Goal: Task Accomplishment & Management: Use online tool/utility

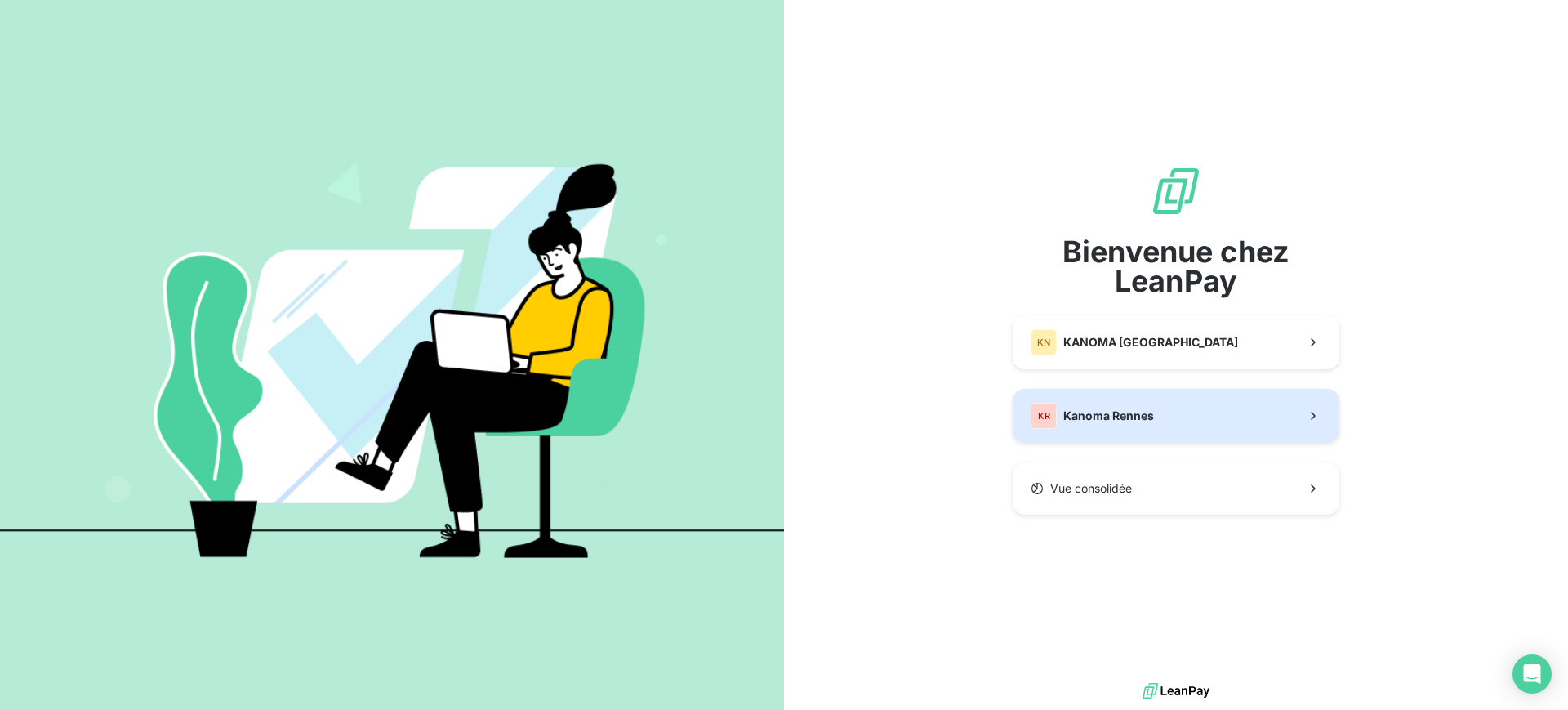
click at [1121, 403] on div "KR Kanoma Rennes" at bounding box center [1093, 415] width 123 height 27
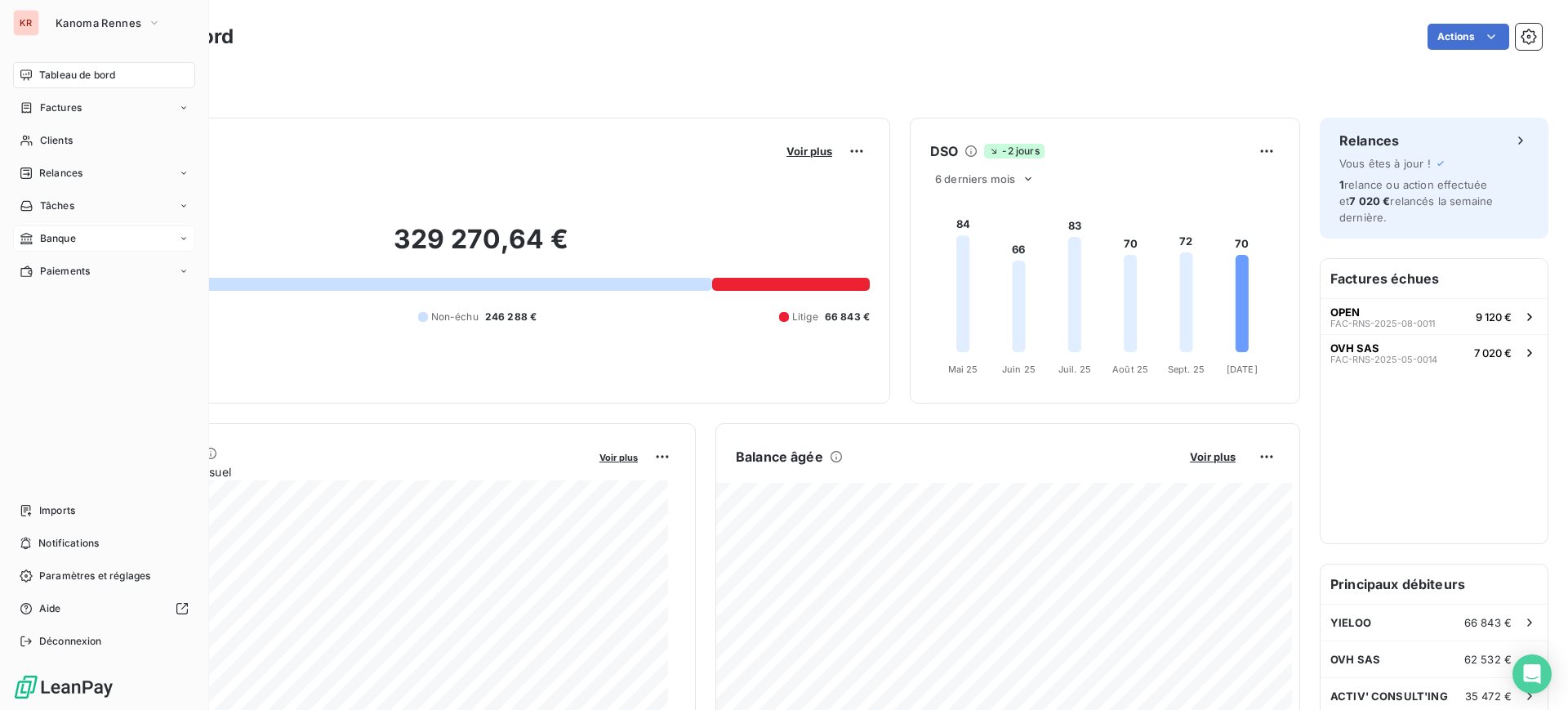
click at [47, 236] on span "Banque" at bounding box center [58, 238] width 36 height 15
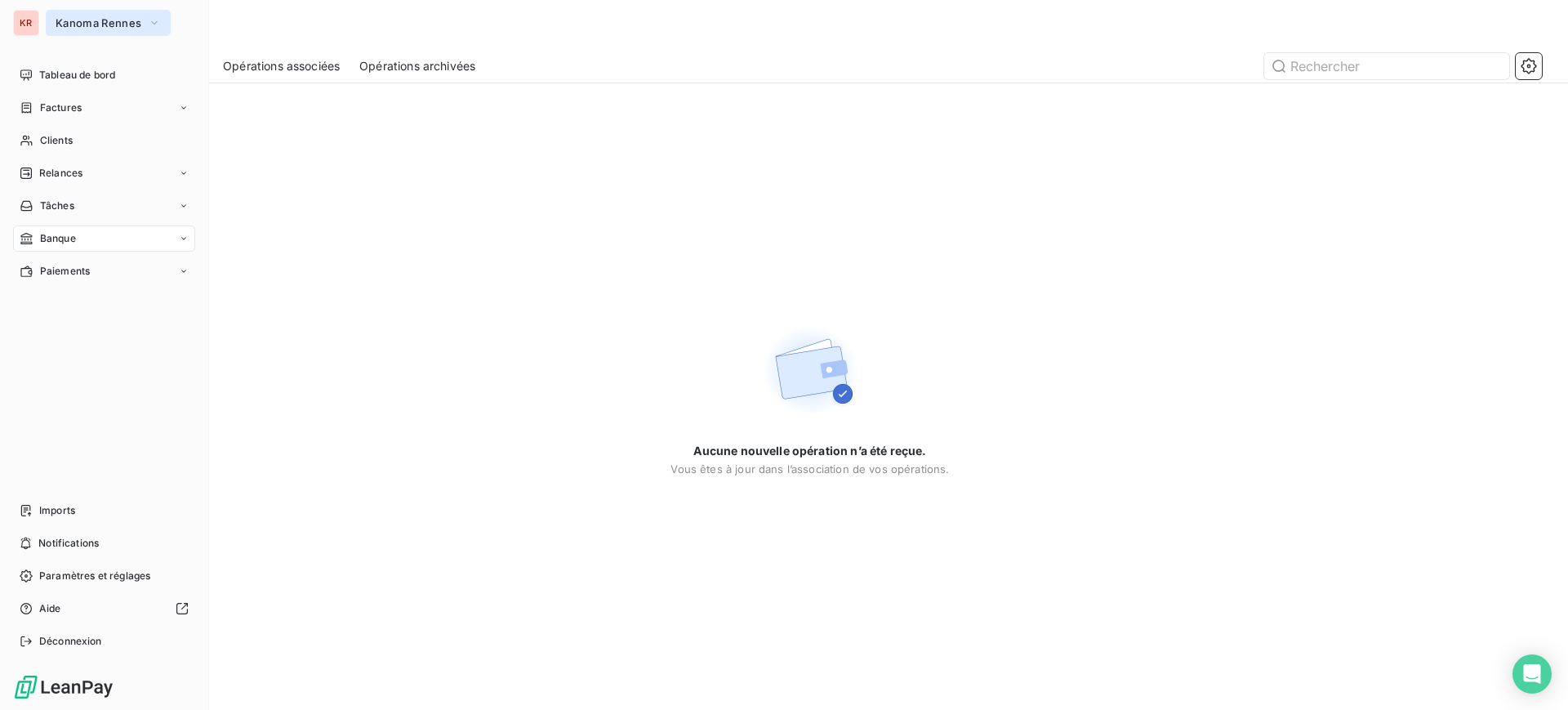
click at [134, 27] on span "Kanoma Rennes" at bounding box center [98, 22] width 86 height 13
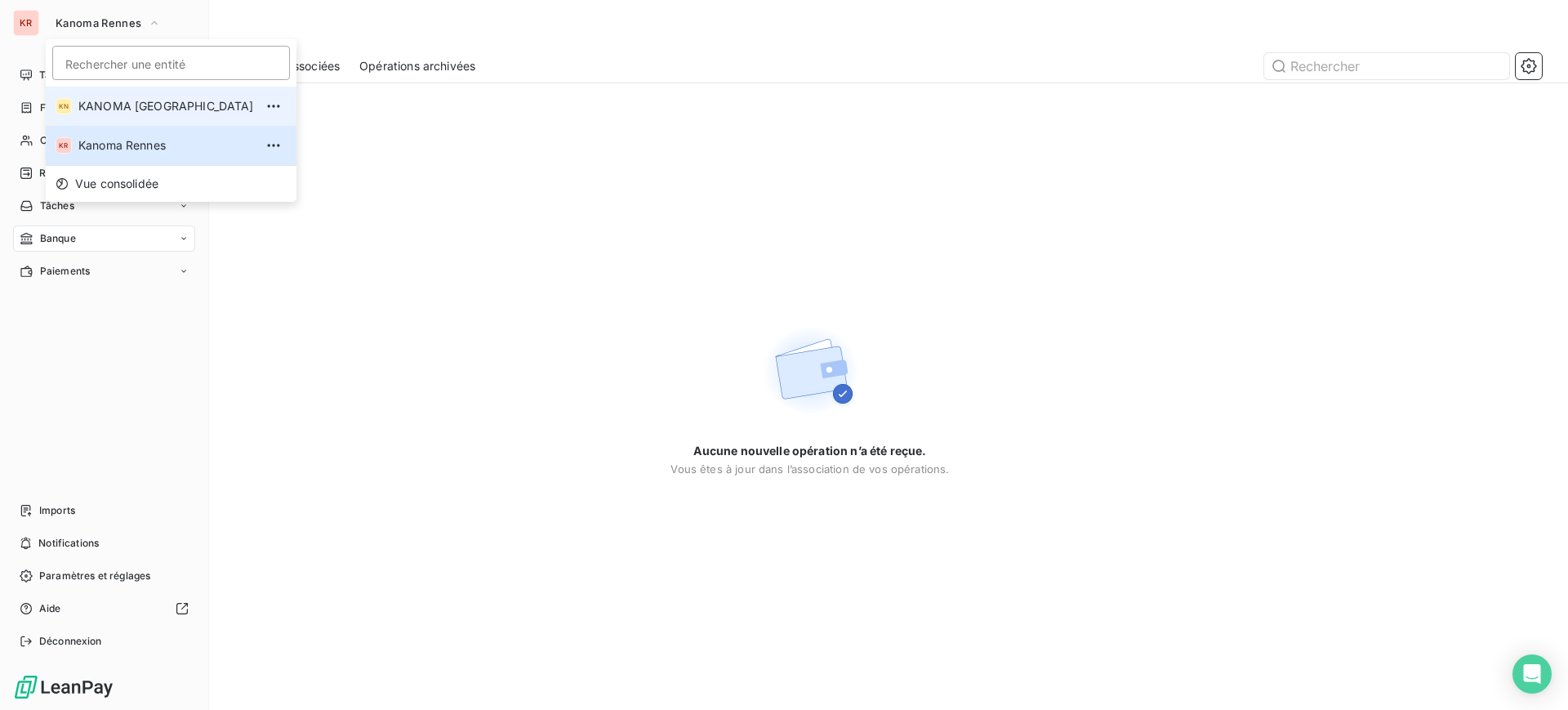
click at [150, 98] on span "KANOMA Nantes" at bounding box center [166, 105] width 176 height 16
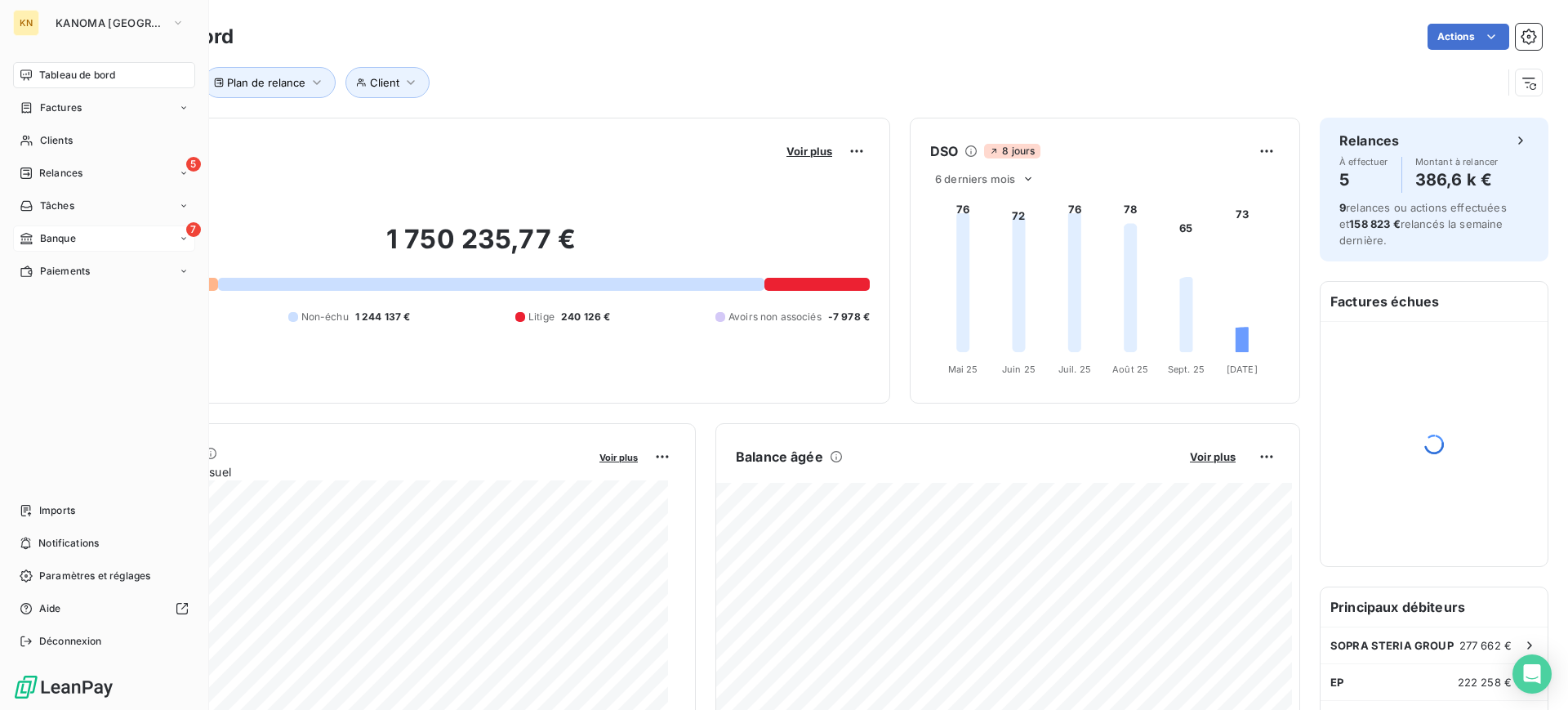
click at [80, 236] on div "7 Banque" at bounding box center [104, 238] width 182 height 27
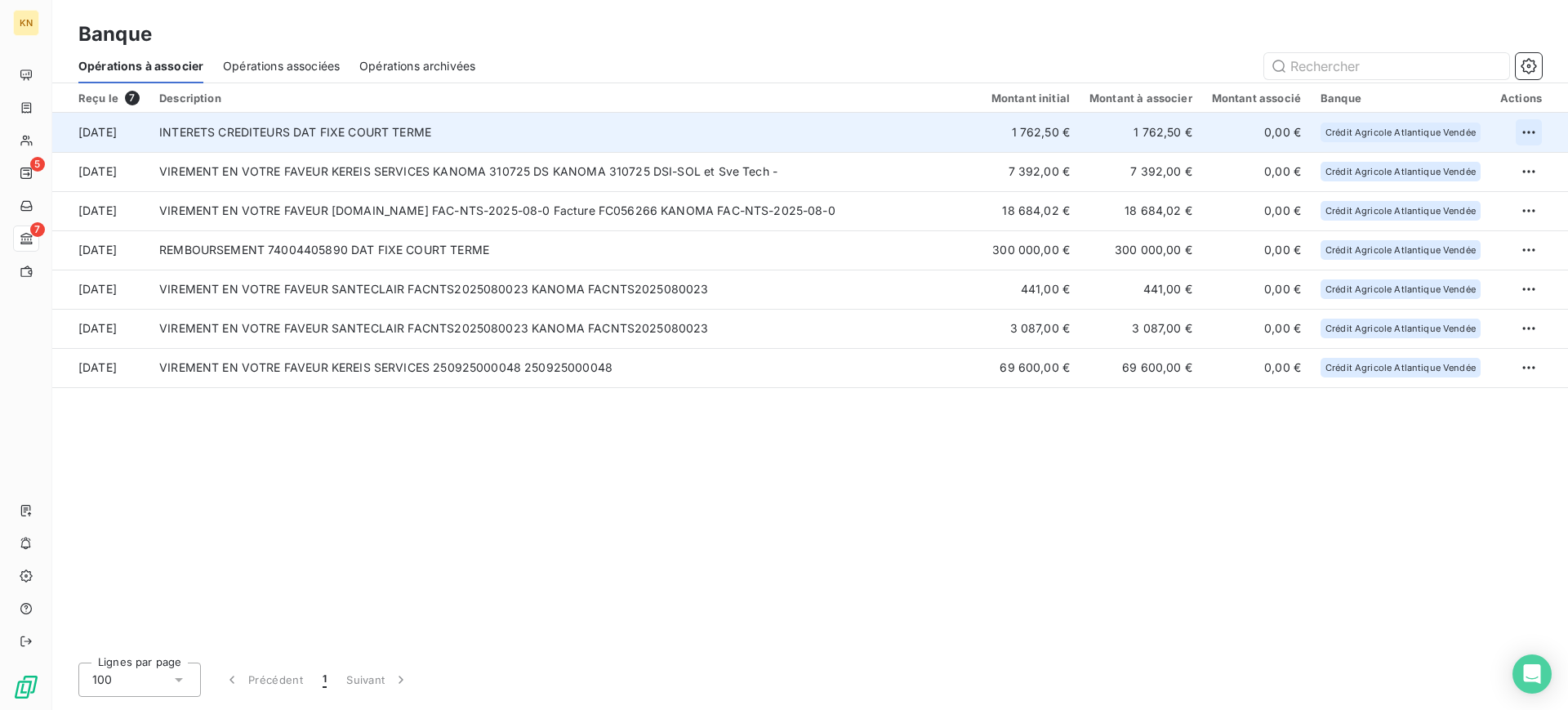
click at [1534, 126] on html "KN 5 7 Banque Opérations à associer Opérations associées Opérations archivées R…" at bounding box center [784, 355] width 1568 height 710
click at [1517, 177] on div "Archiver l’opération" at bounding box center [1471, 168] width 126 height 27
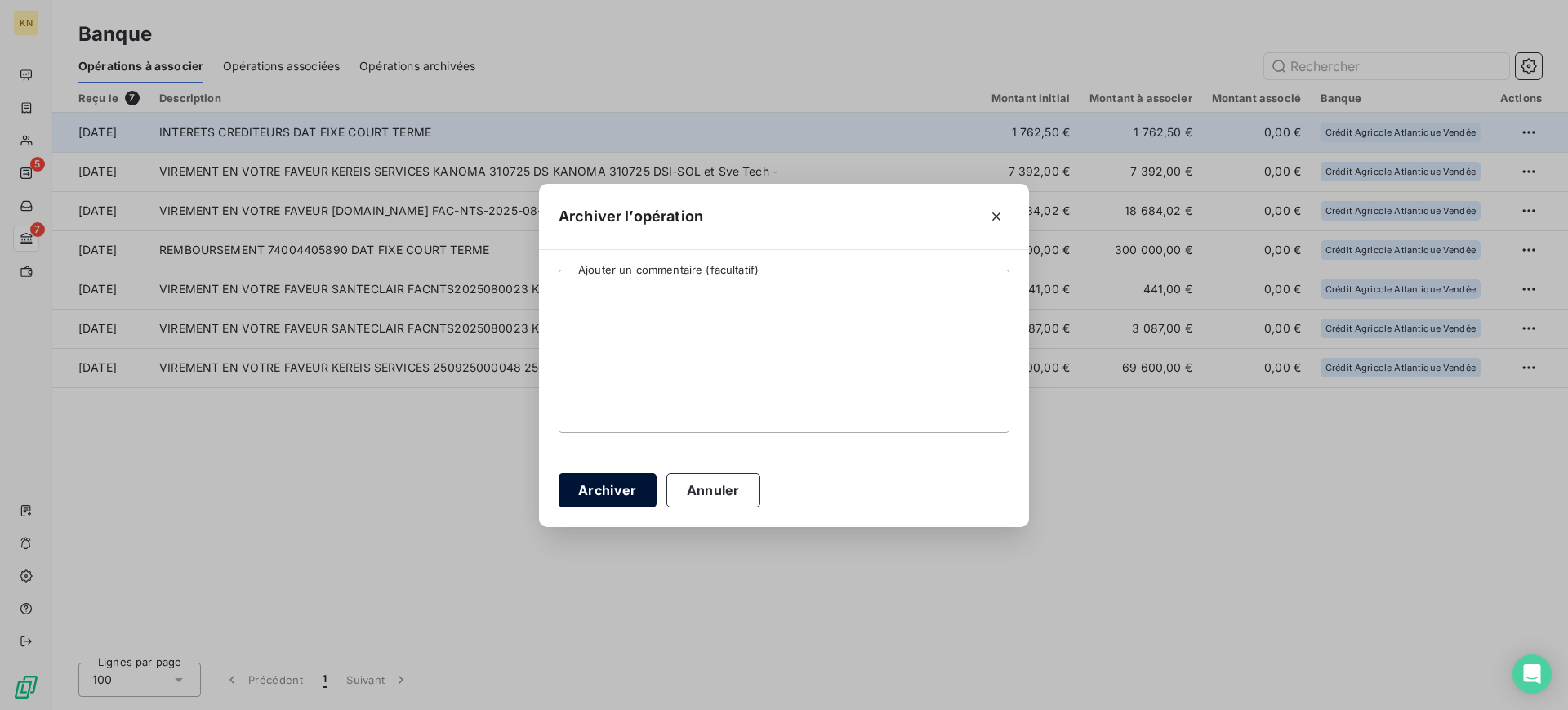
click at [609, 501] on button "Archiver" at bounding box center [607, 490] width 98 height 34
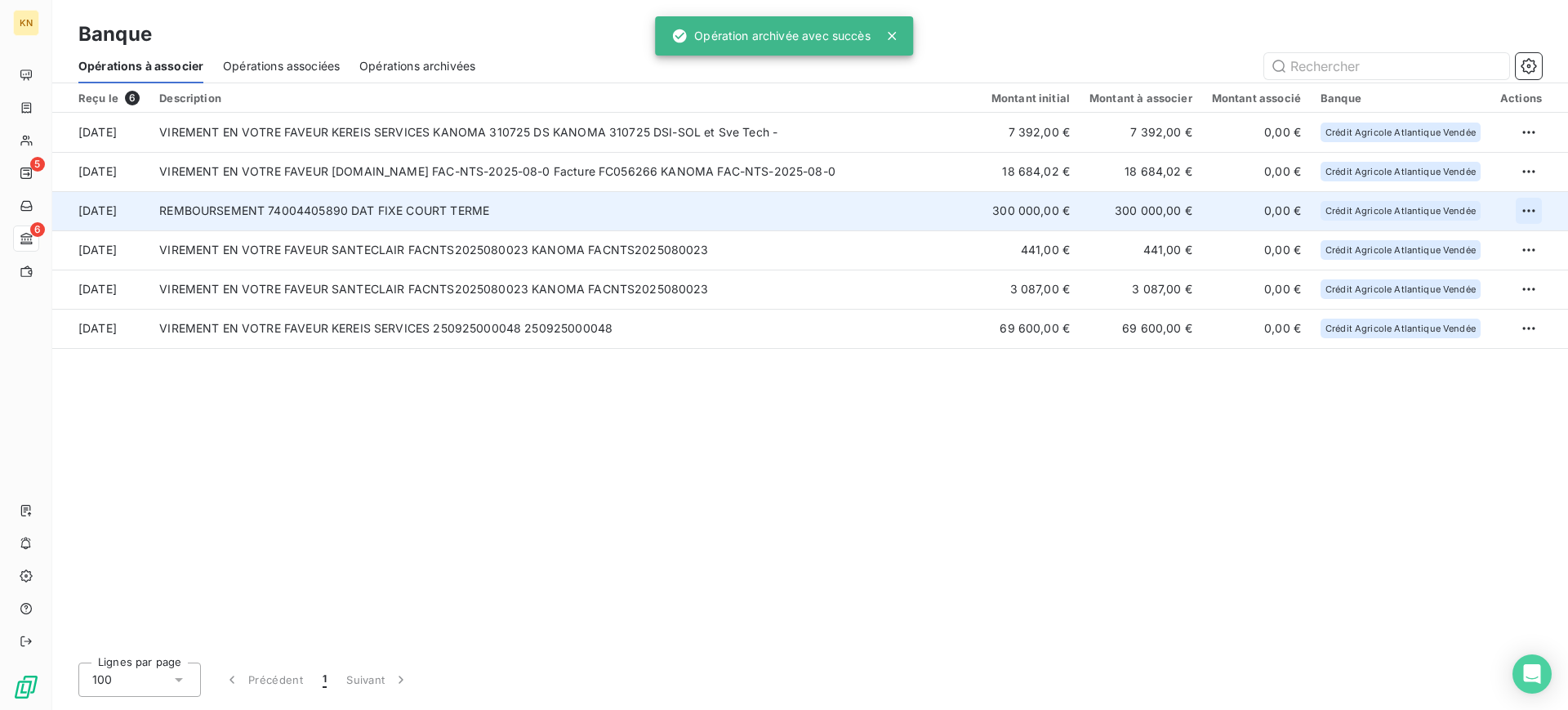
click at [1535, 212] on html "KN 5 6 Banque Opérations à associer Opérations associées Opérations archivées R…" at bounding box center [784, 355] width 1568 height 710
click at [1493, 239] on div "Archiver l’opération" at bounding box center [1471, 247] width 126 height 27
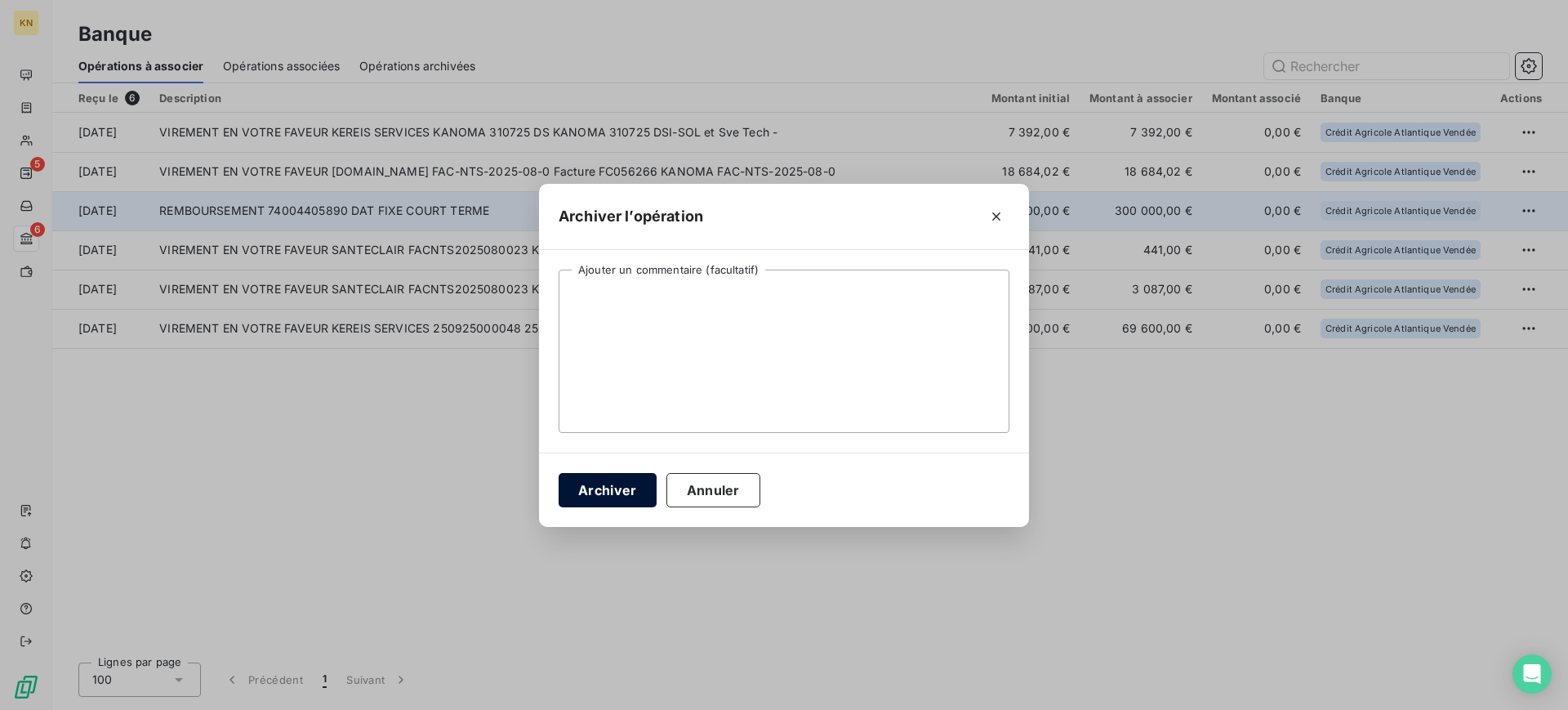
click at [627, 490] on button "Archiver" at bounding box center [607, 490] width 98 height 34
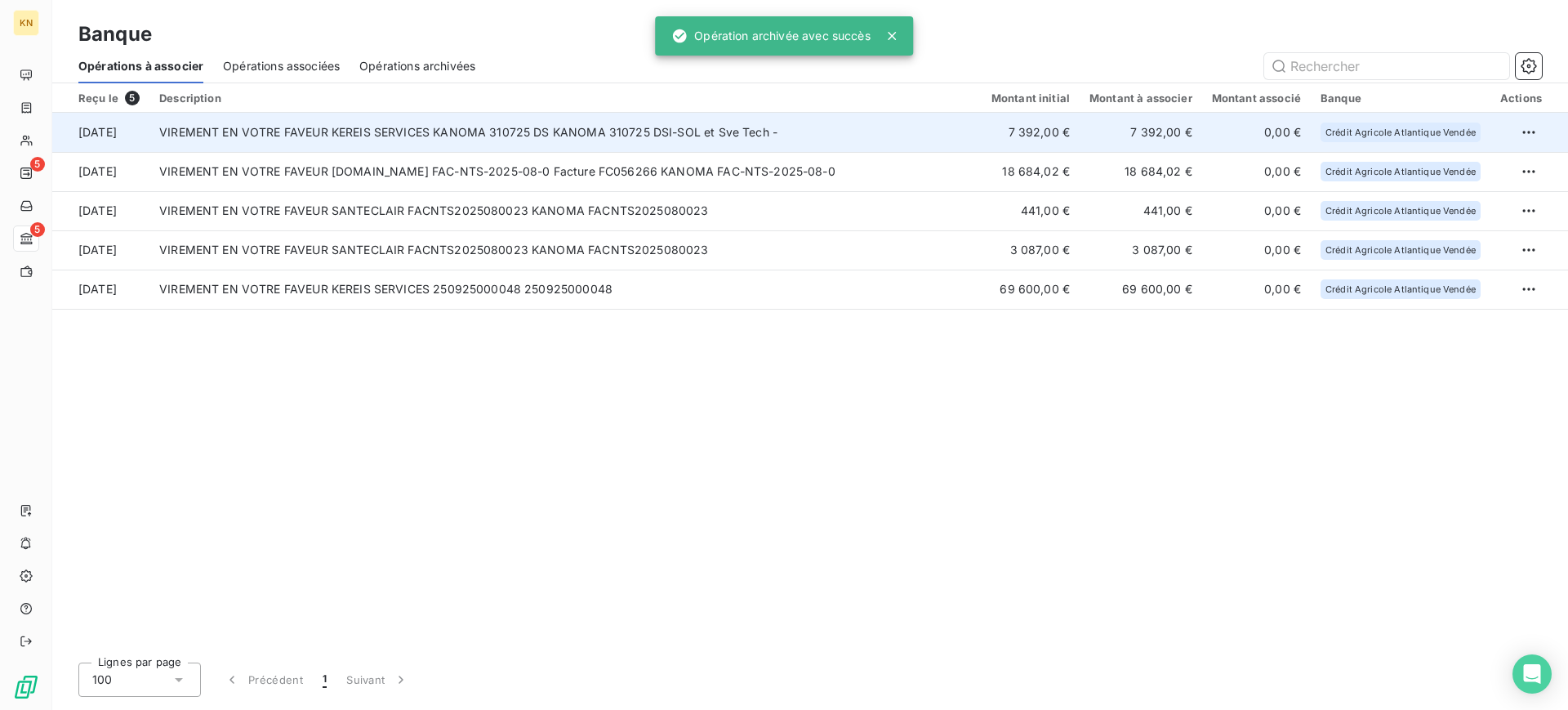
click at [970, 133] on td "VIREMENT EN VOTRE FAVEUR KEREIS SERVICES KANOMA 310725 DS KANOMA 310725 DSI-SOL…" at bounding box center [566, 133] width 832 height 39
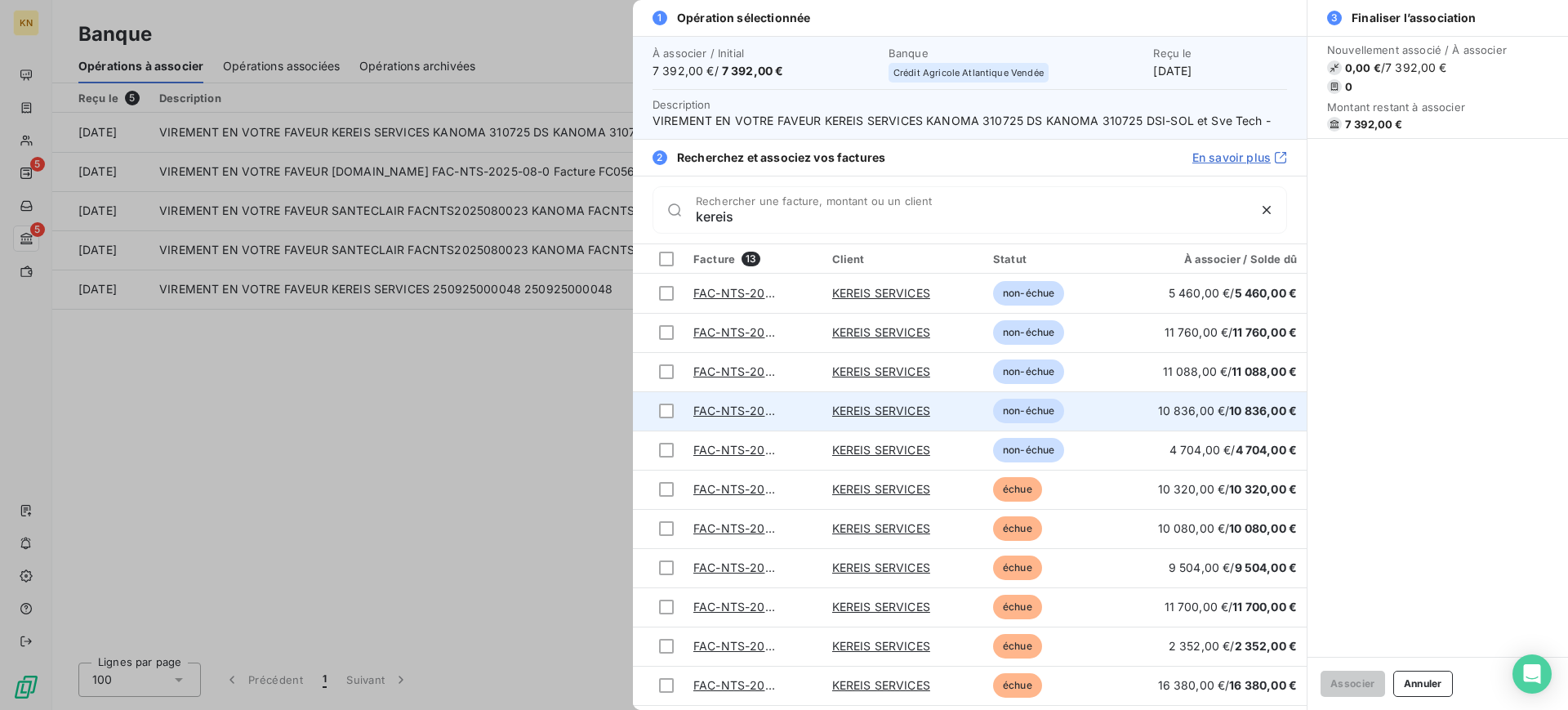
scroll to position [75, 0]
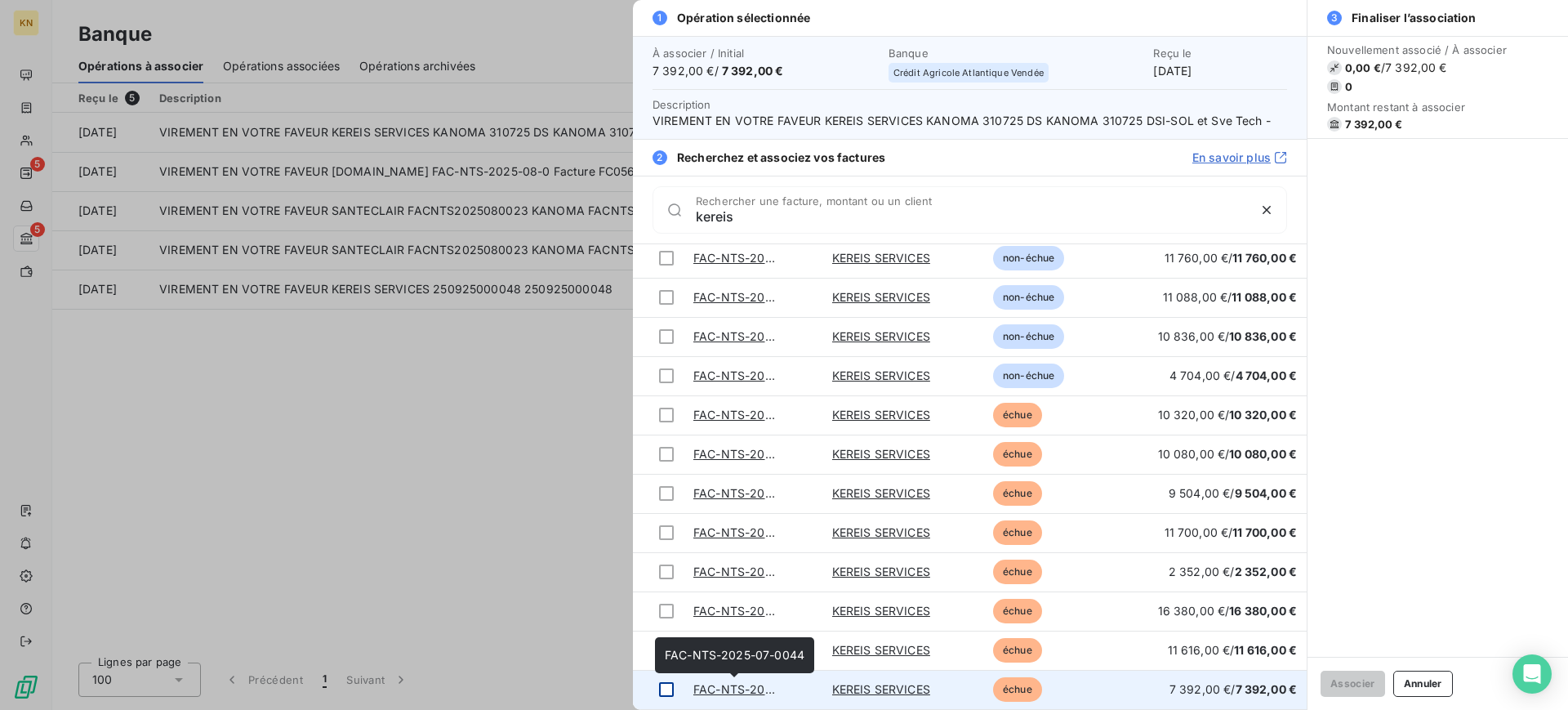
type input "kereis"
click at [665, 685] on div at bounding box center [666, 689] width 15 height 15
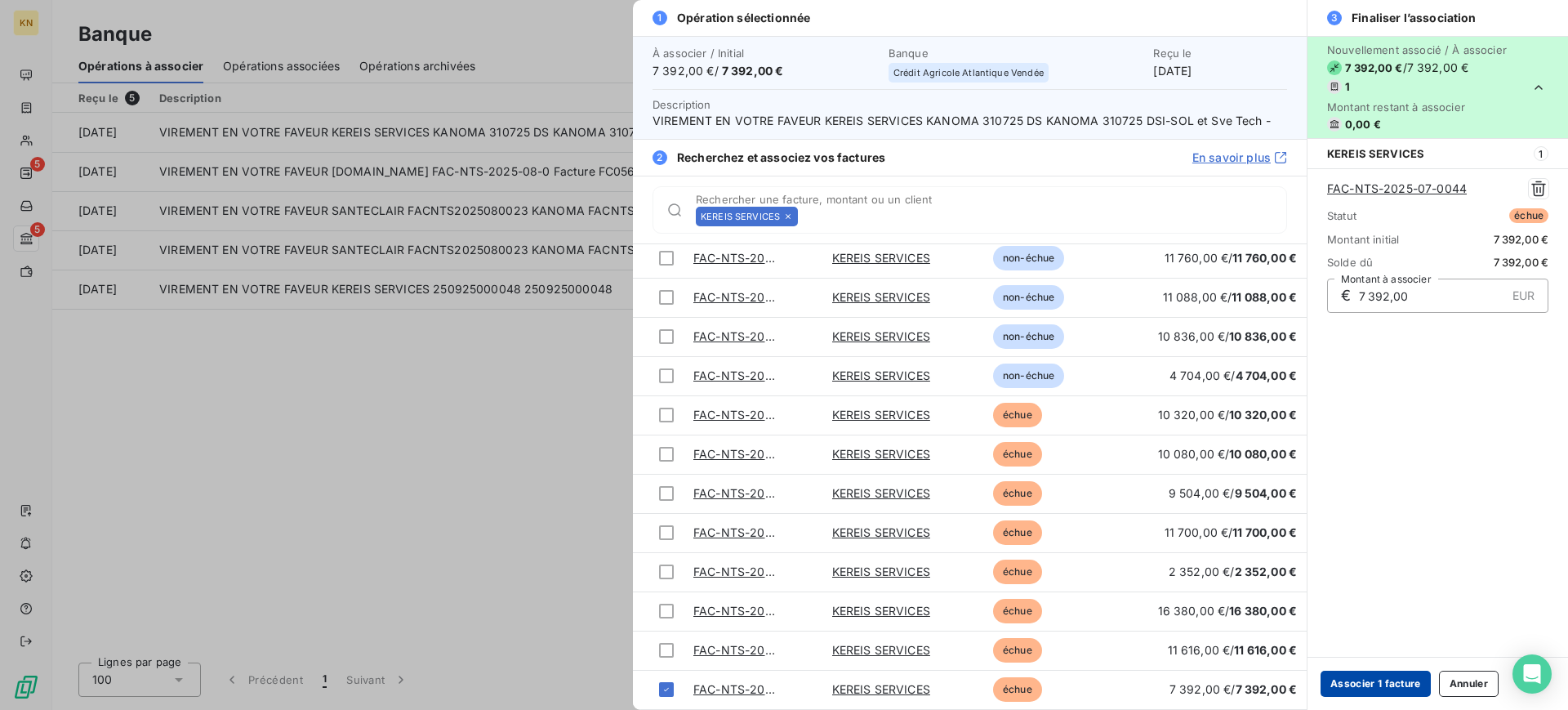
click at [1371, 681] on button "Associer 1 facture" at bounding box center [1375, 683] width 110 height 27
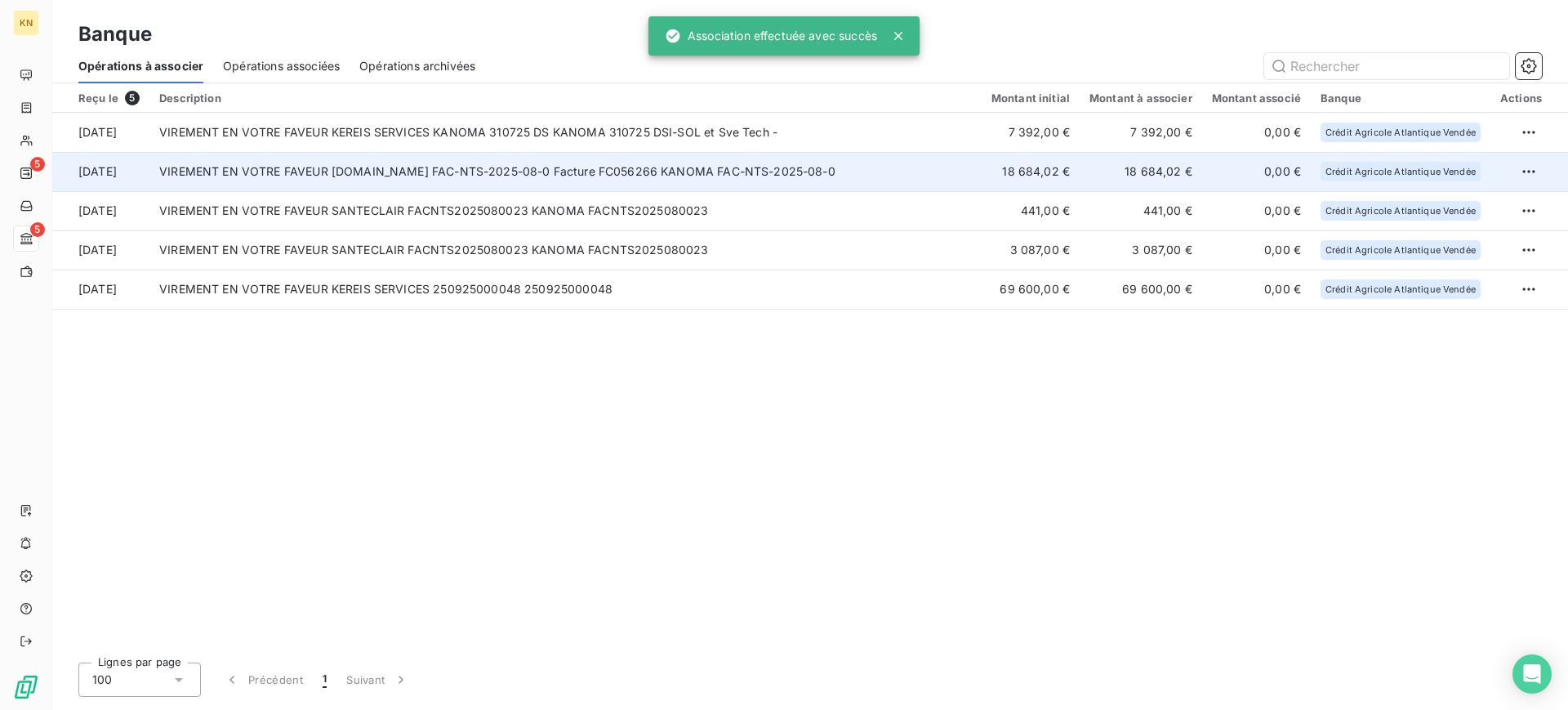
click at [632, 163] on td "VIREMENT EN VOTRE FAVEUR [DOMAIN_NAME] FAC-NTS-2025-08-0 Facture FC056266 KANOM…" at bounding box center [566, 171] width 832 height 39
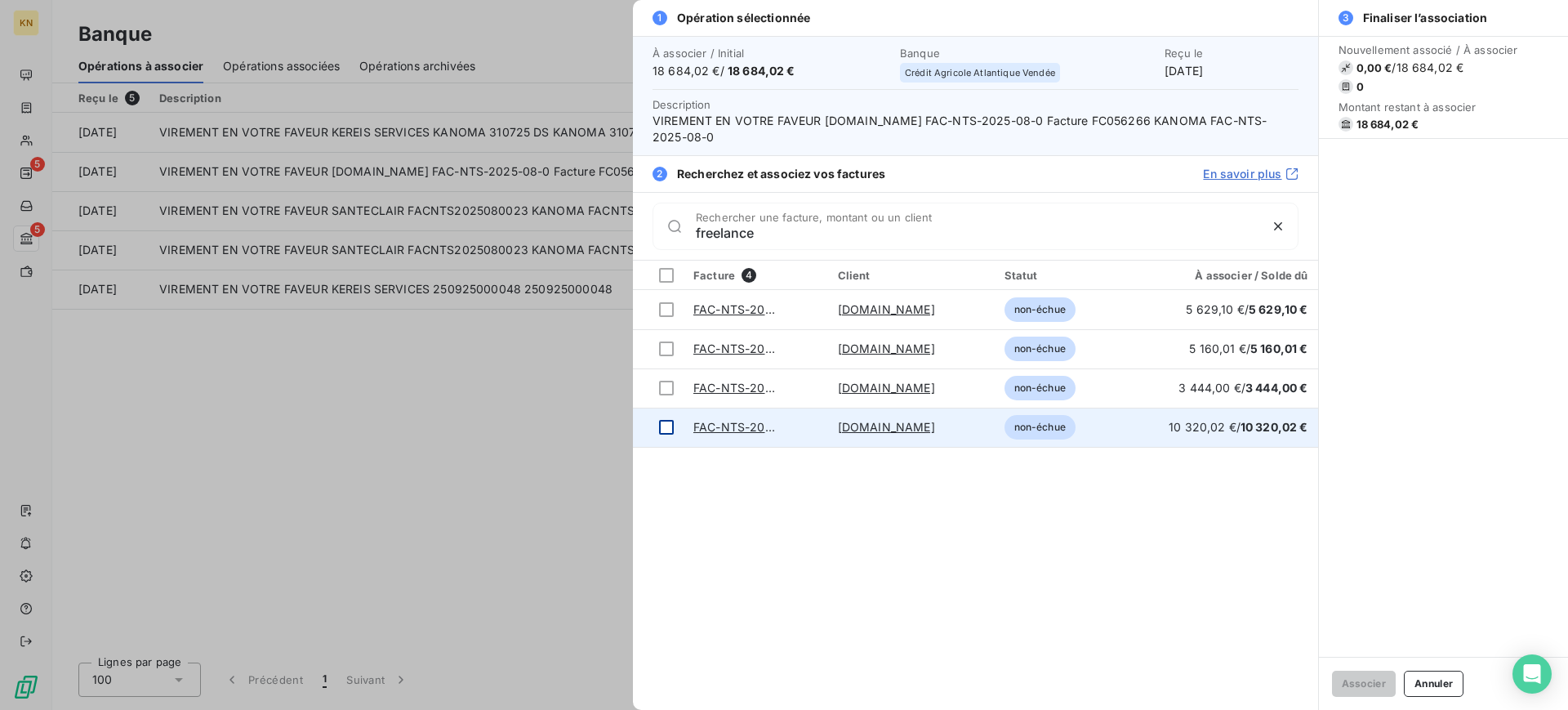
type input "freelance"
click at [669, 433] on div at bounding box center [666, 427] width 15 height 15
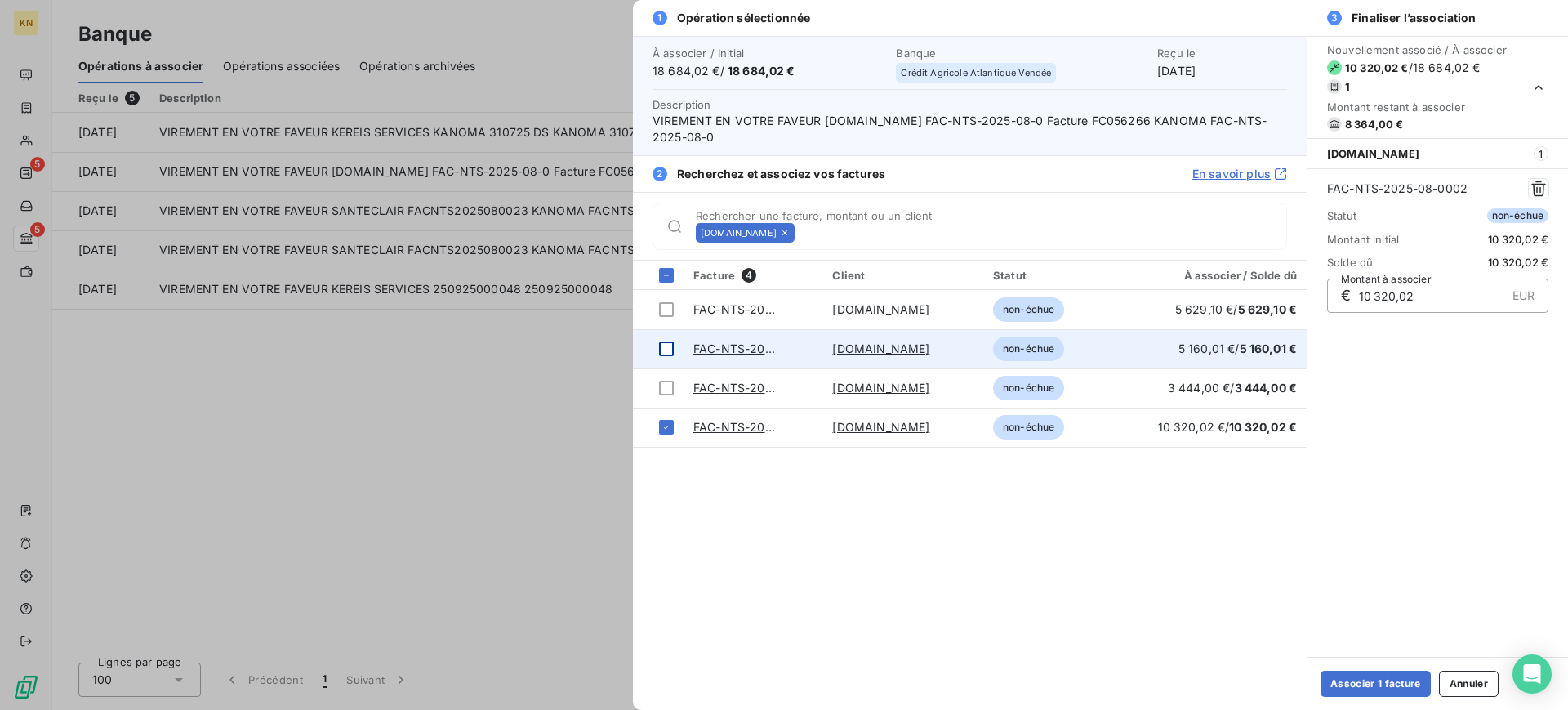
click at [671, 353] on div at bounding box center [666, 349] width 15 height 15
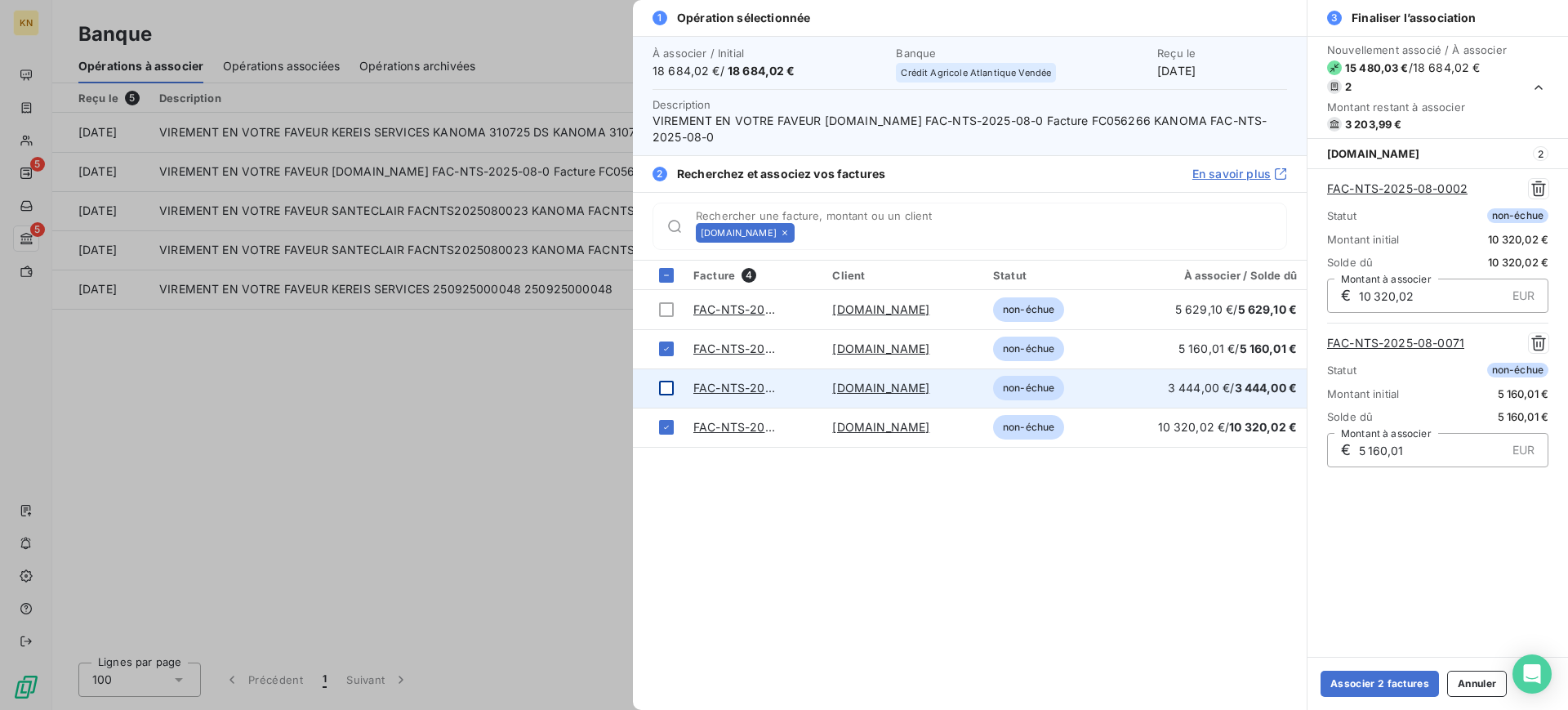
click at [666, 383] on div at bounding box center [666, 387] width 15 height 15
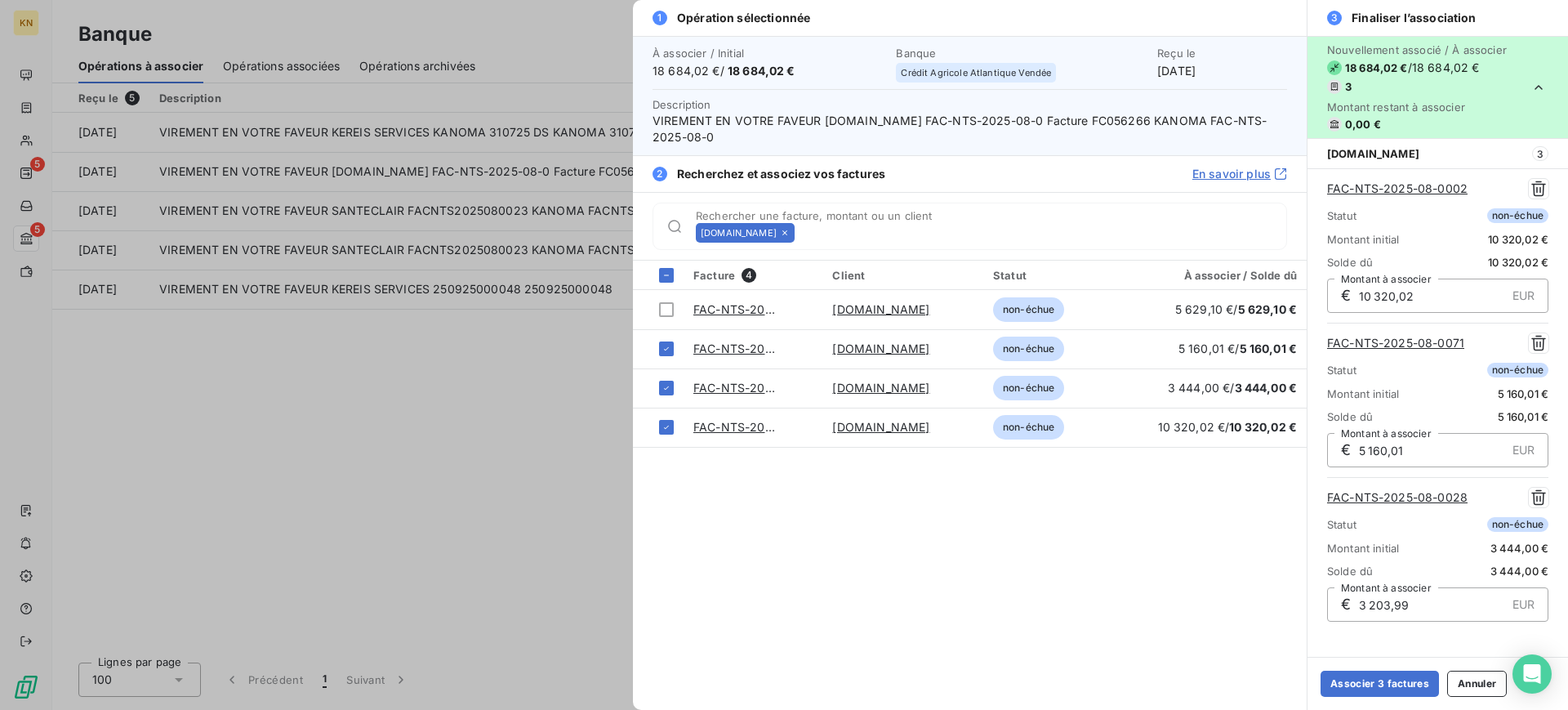
click at [534, 396] on div at bounding box center [784, 355] width 1568 height 710
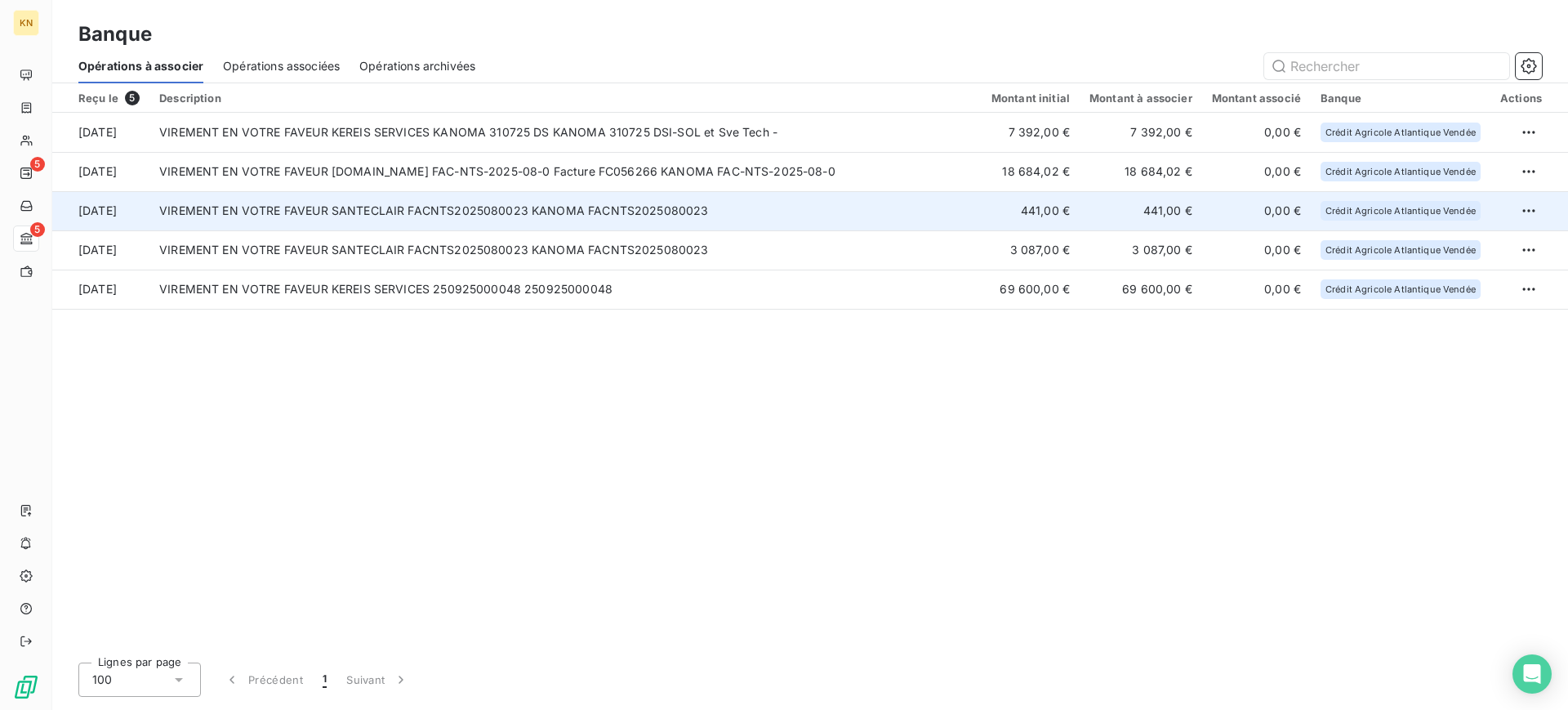
click at [486, 218] on td "VIREMENT EN VOTRE FAVEUR SANTECLAIR FACNTS2025080023 KANOMA FACNTS2025080023" at bounding box center [566, 211] width 832 height 39
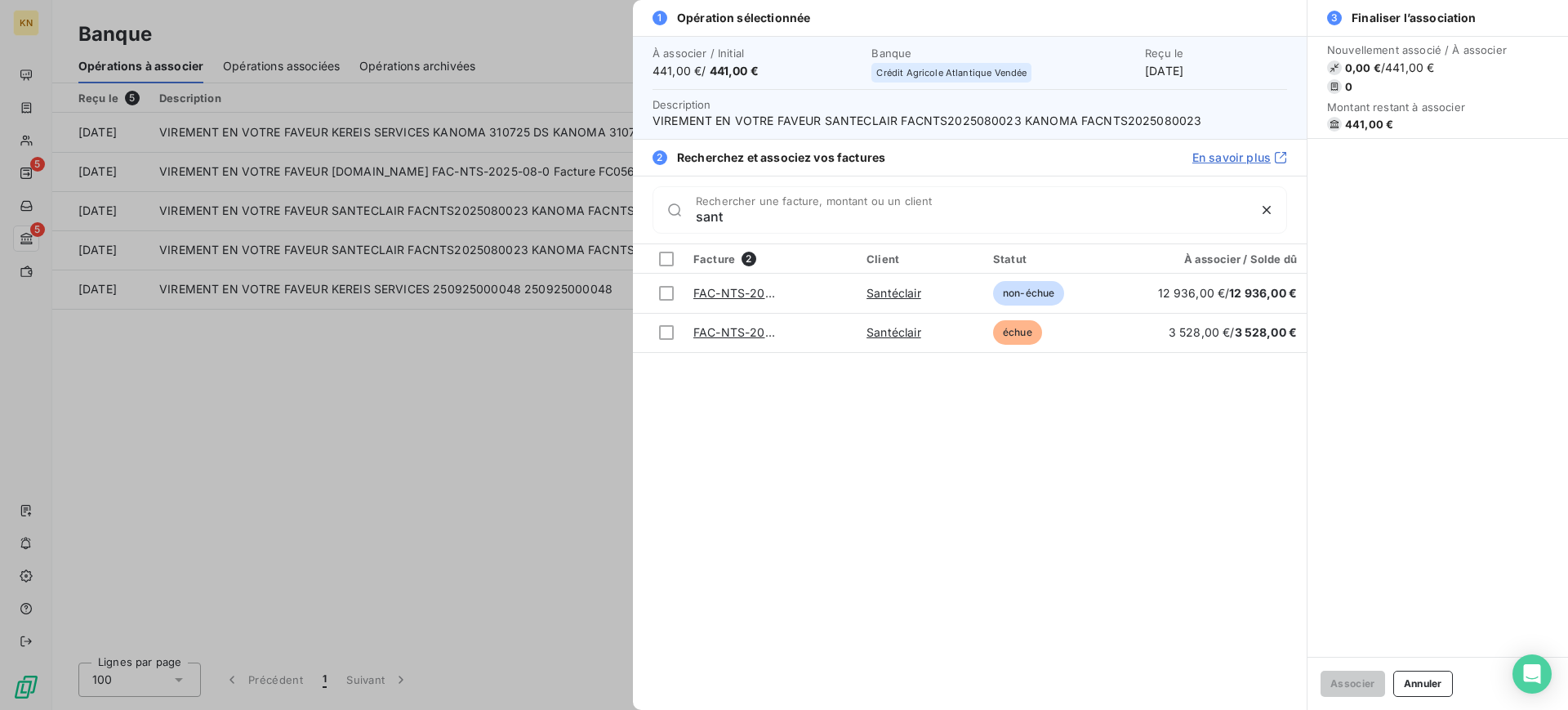
type input "sant"
click at [416, 380] on div at bounding box center [784, 355] width 1568 height 710
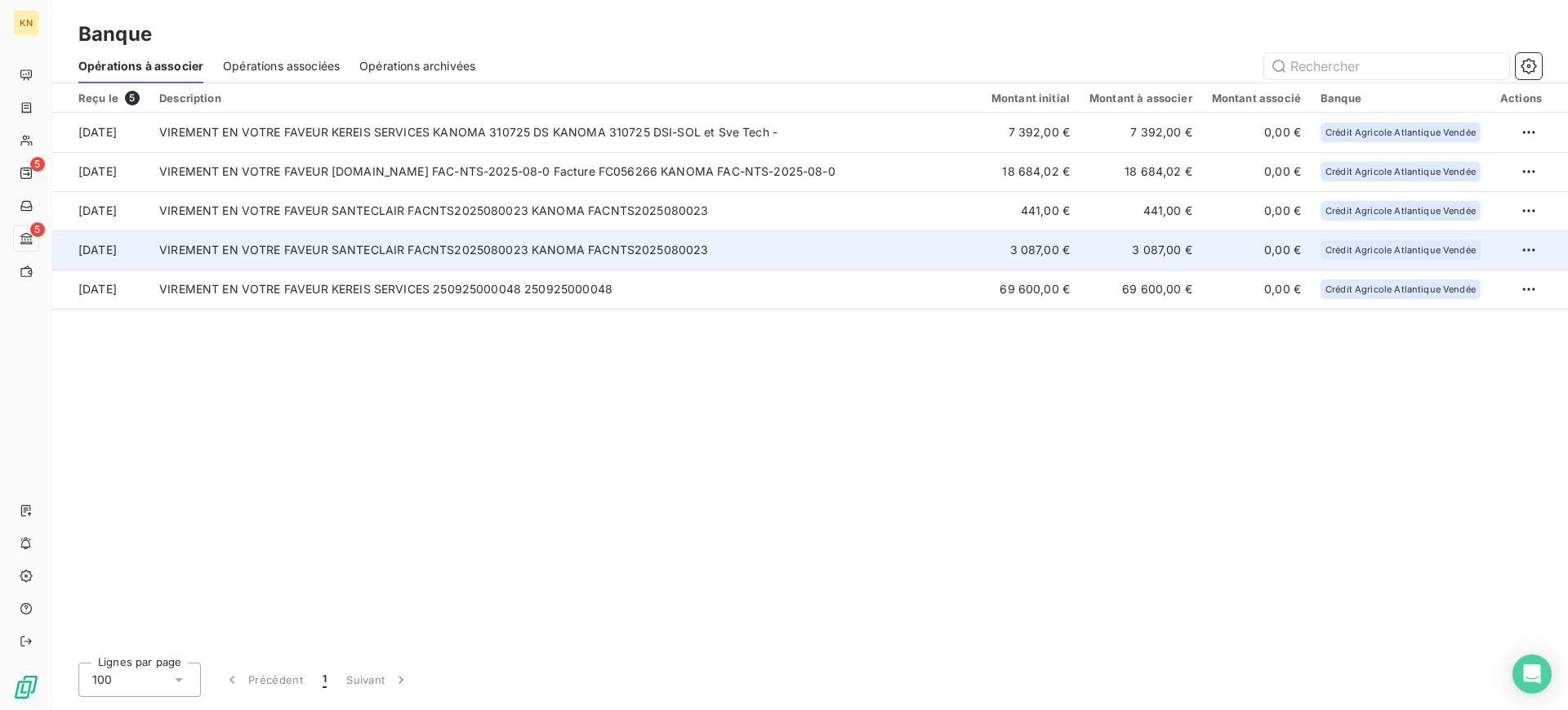
click at [510, 244] on td "VIREMENT EN VOTRE FAVEUR SANTECLAIR FACNTS2025080023 KANOMA FACNTS2025080023" at bounding box center [566, 250] width 832 height 39
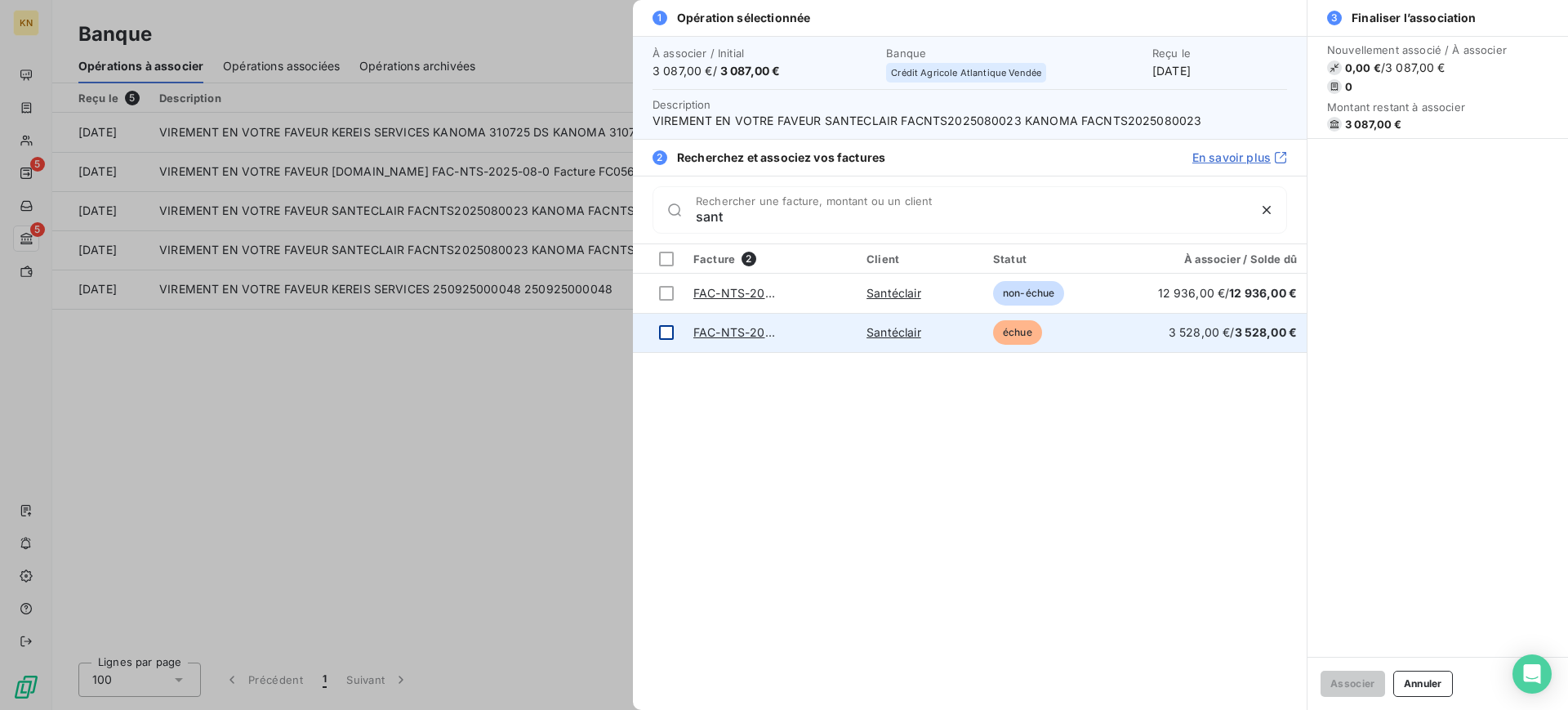
type input "sant"
click at [660, 329] on div at bounding box center [666, 332] width 15 height 15
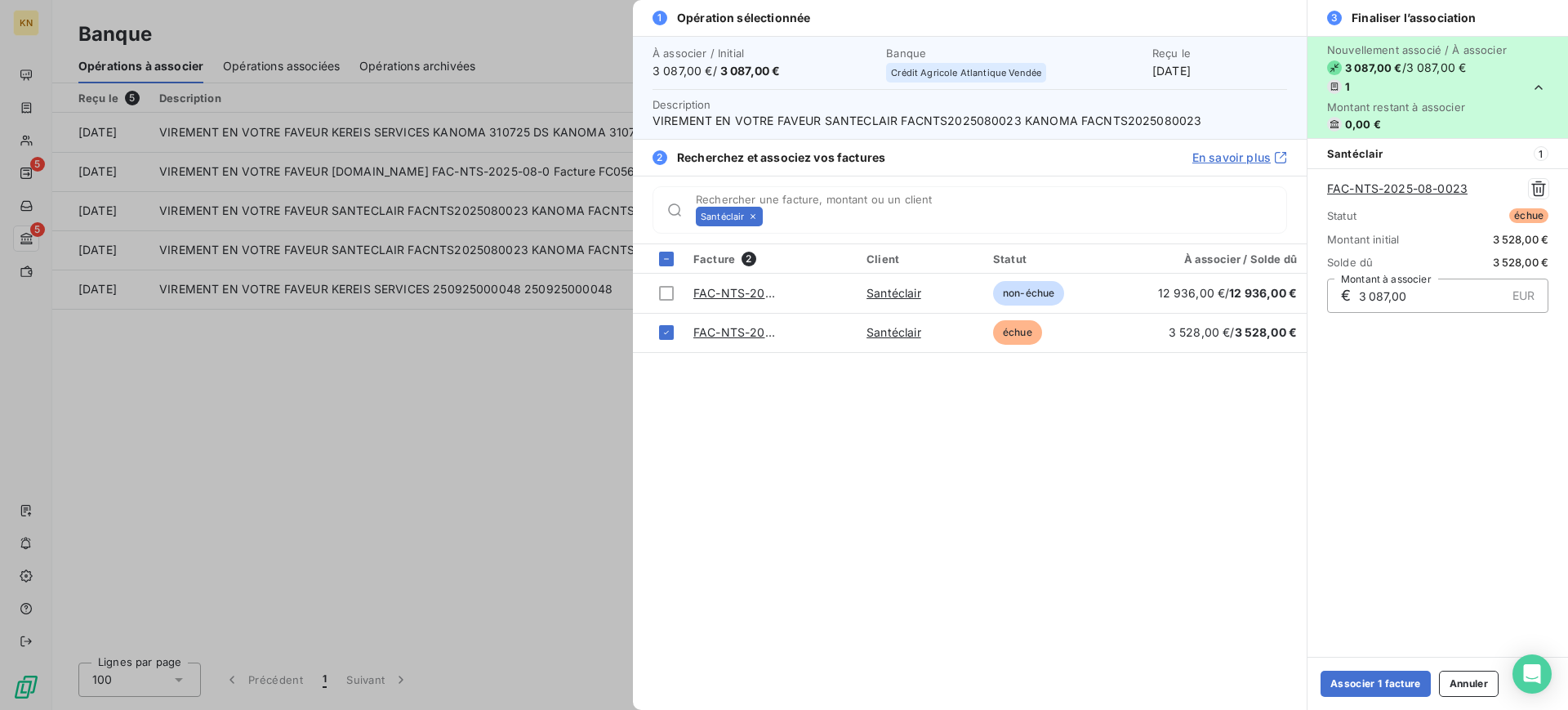
click at [1400, 700] on div "Associer 1 facture Annuler" at bounding box center [1438, 683] width 260 height 53
click at [1404, 685] on button "Associer 1 facture" at bounding box center [1375, 683] width 110 height 27
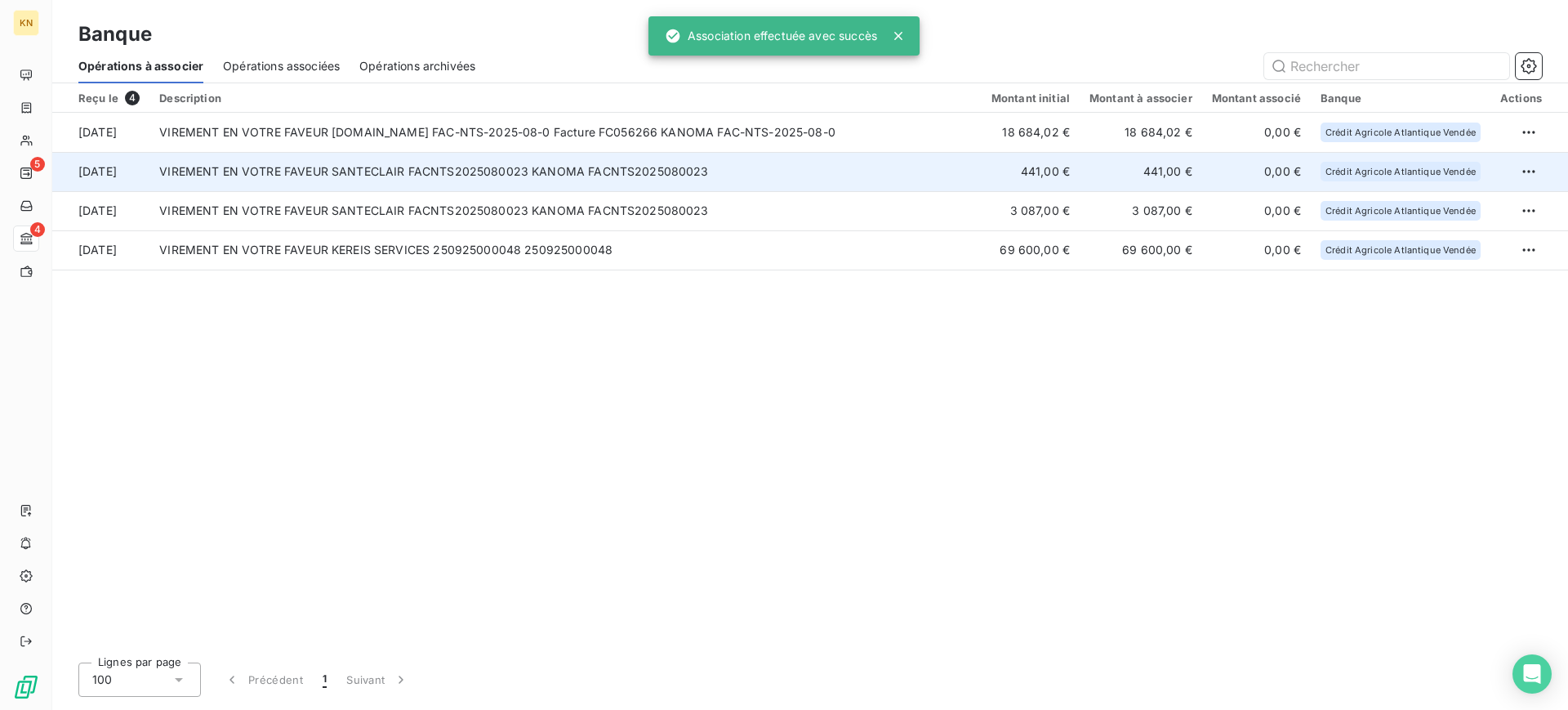
click at [587, 169] on td "VIREMENT EN VOTRE FAVEUR SANTECLAIR FACNTS2025080023 KANOMA FACNTS2025080023" at bounding box center [566, 171] width 832 height 39
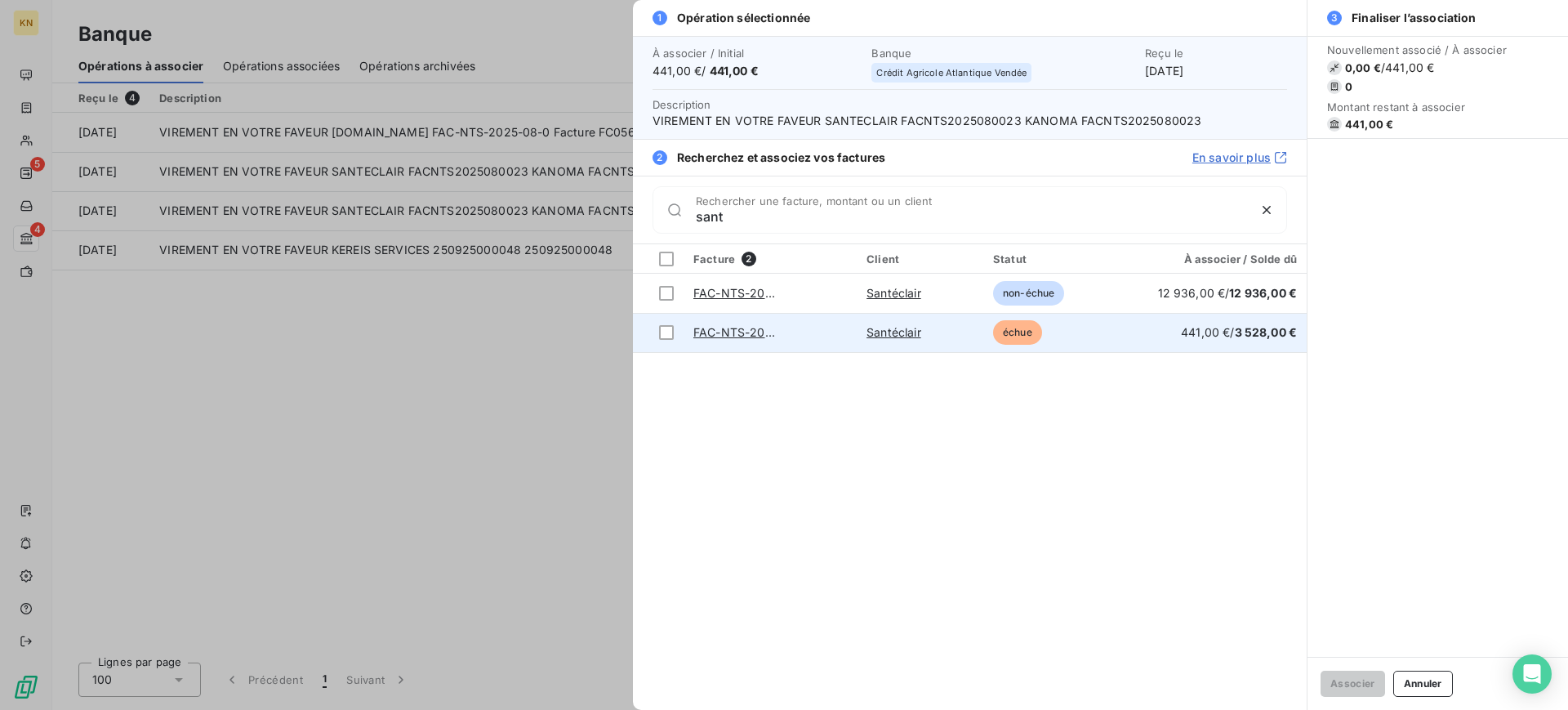
type input "sant"
click at [897, 319] on td "Santéclair" at bounding box center [921, 332] width 127 height 39
click at [663, 327] on div at bounding box center [666, 332] width 15 height 15
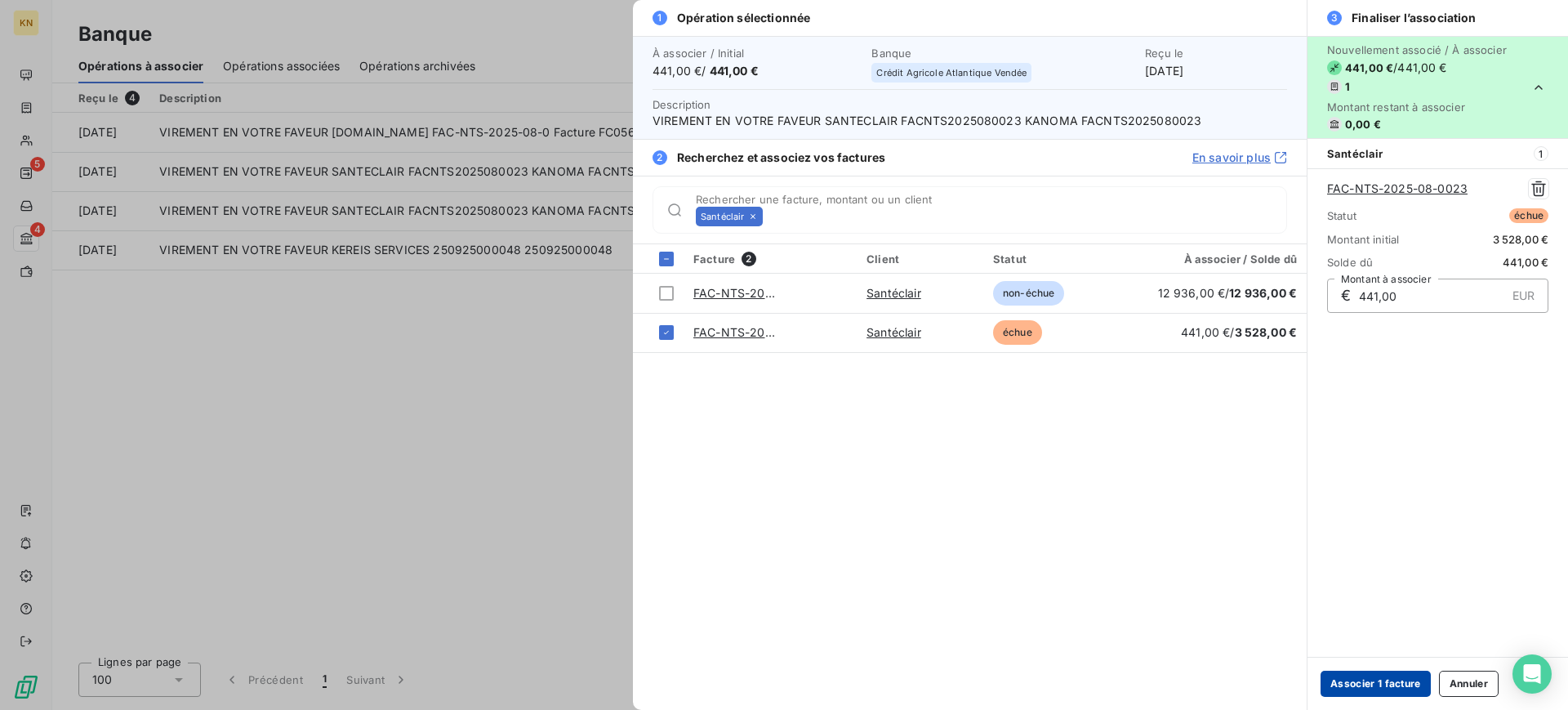
click at [1391, 694] on button "Associer 1 facture" at bounding box center [1375, 683] width 110 height 27
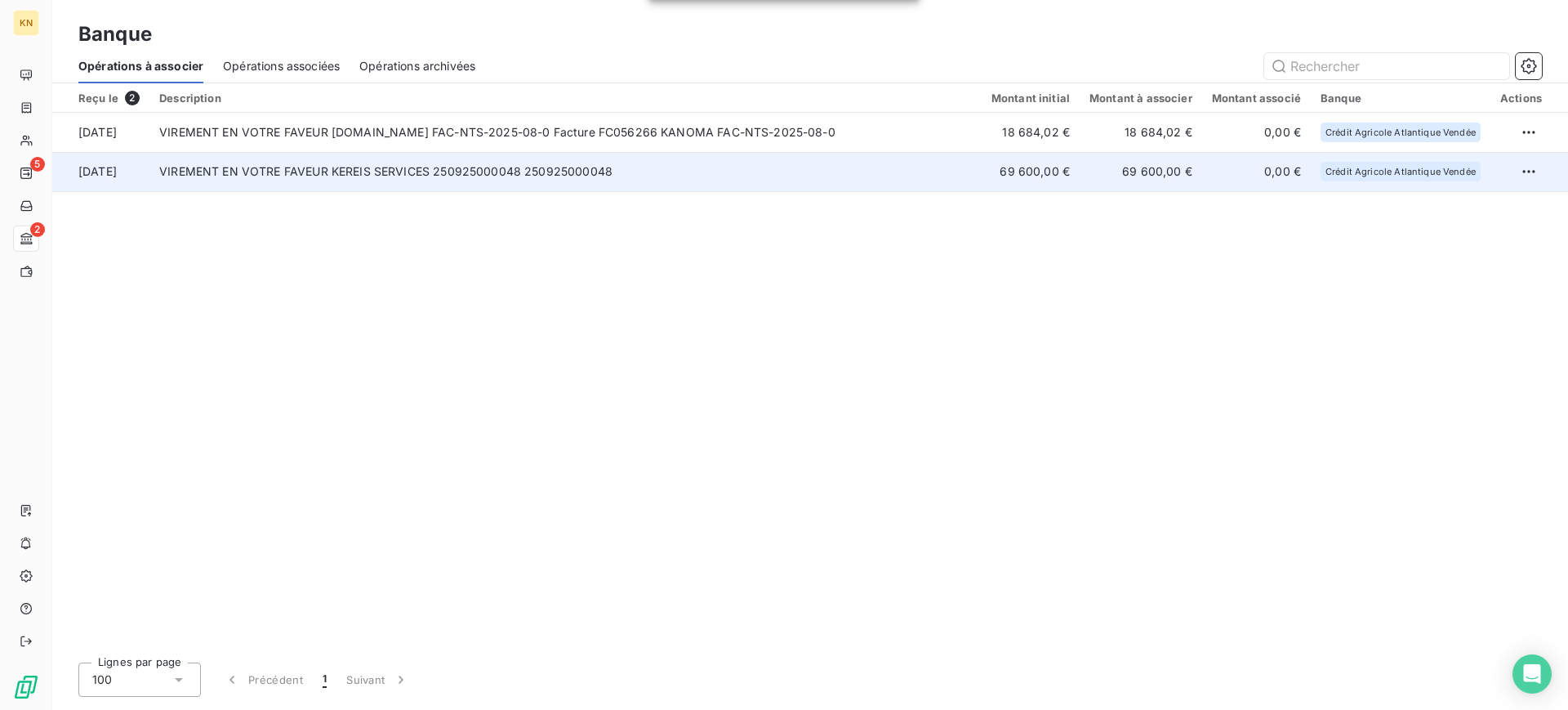
click at [892, 181] on td "VIREMENT EN VOTRE FAVEUR KEREIS SERVICES 250925000048 250925000048" at bounding box center [566, 171] width 832 height 39
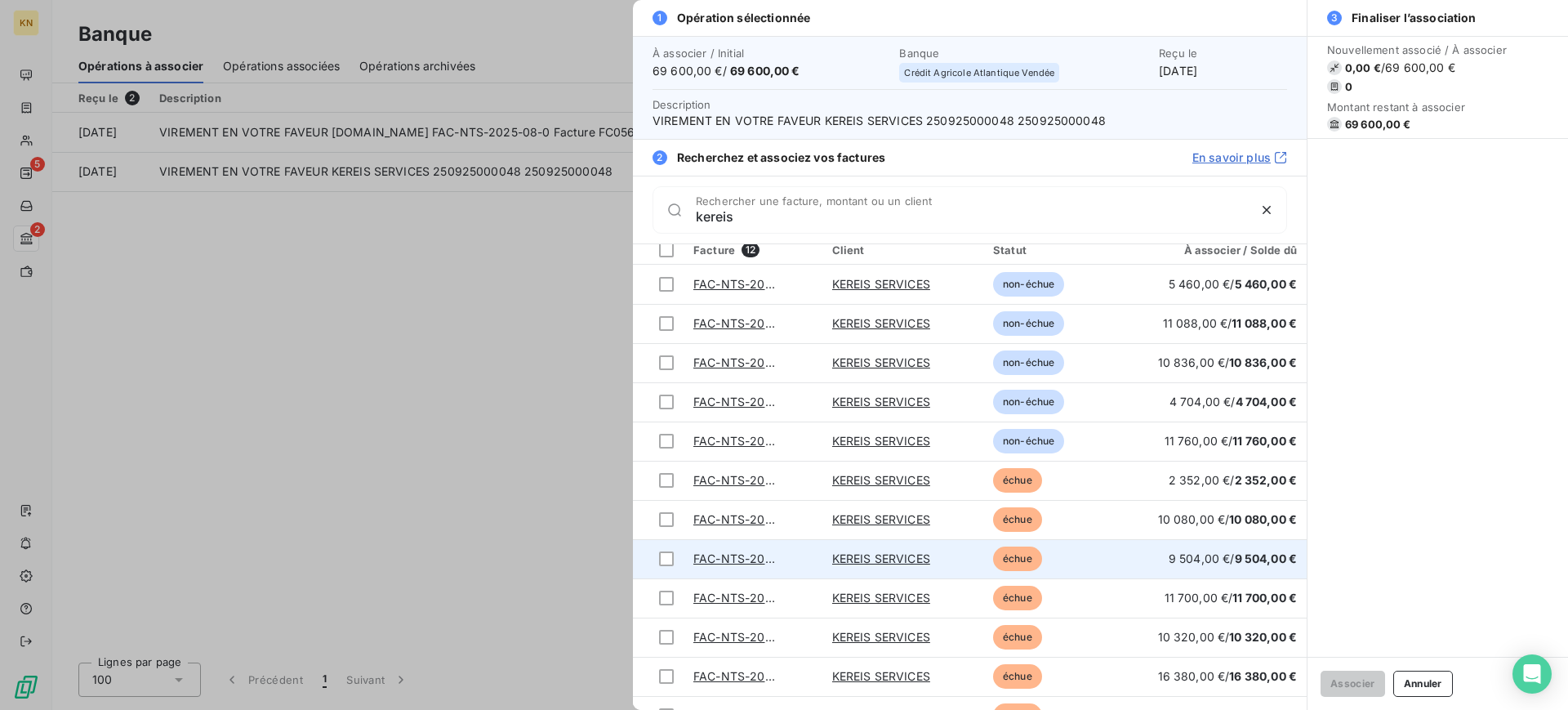
scroll to position [35, 0]
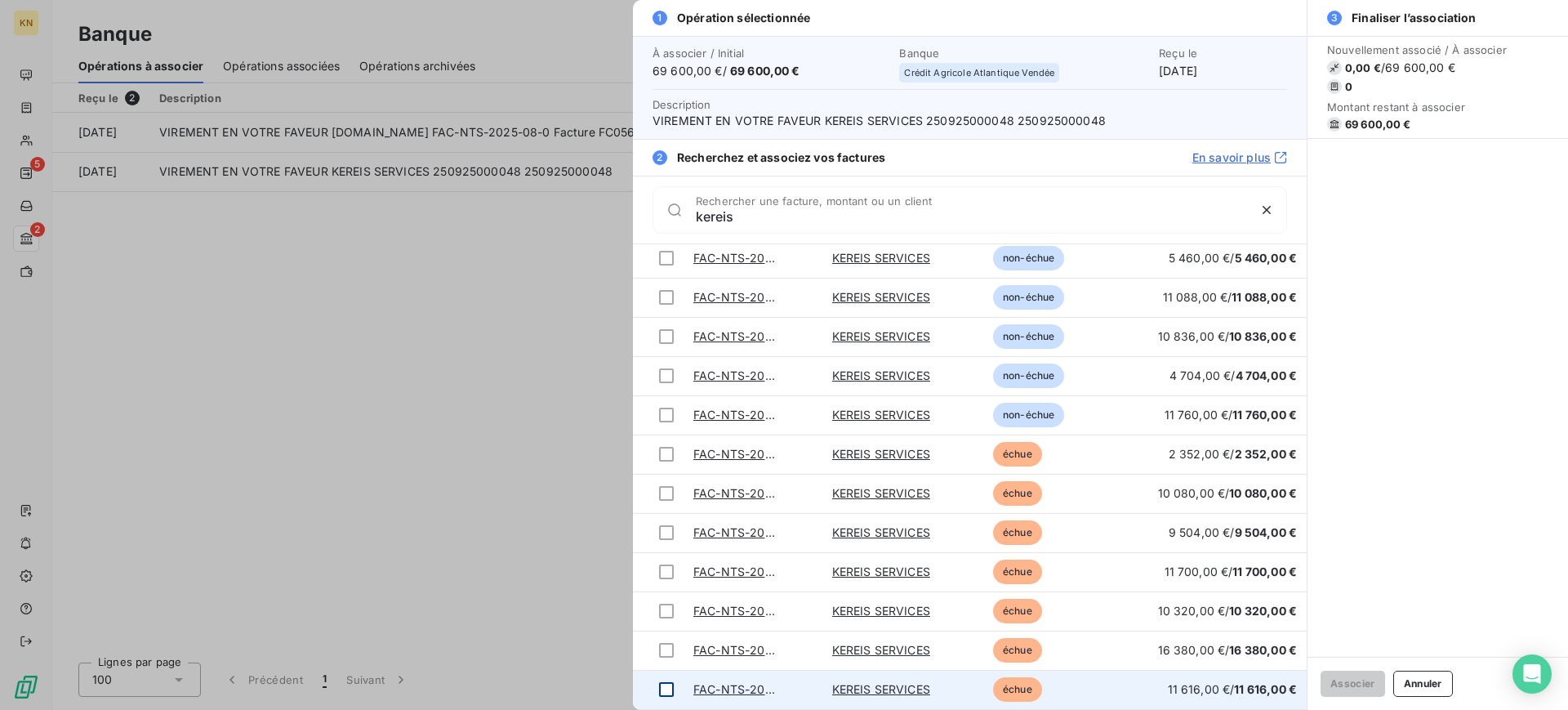
type input "kereis"
click at [665, 692] on div at bounding box center [666, 689] width 15 height 15
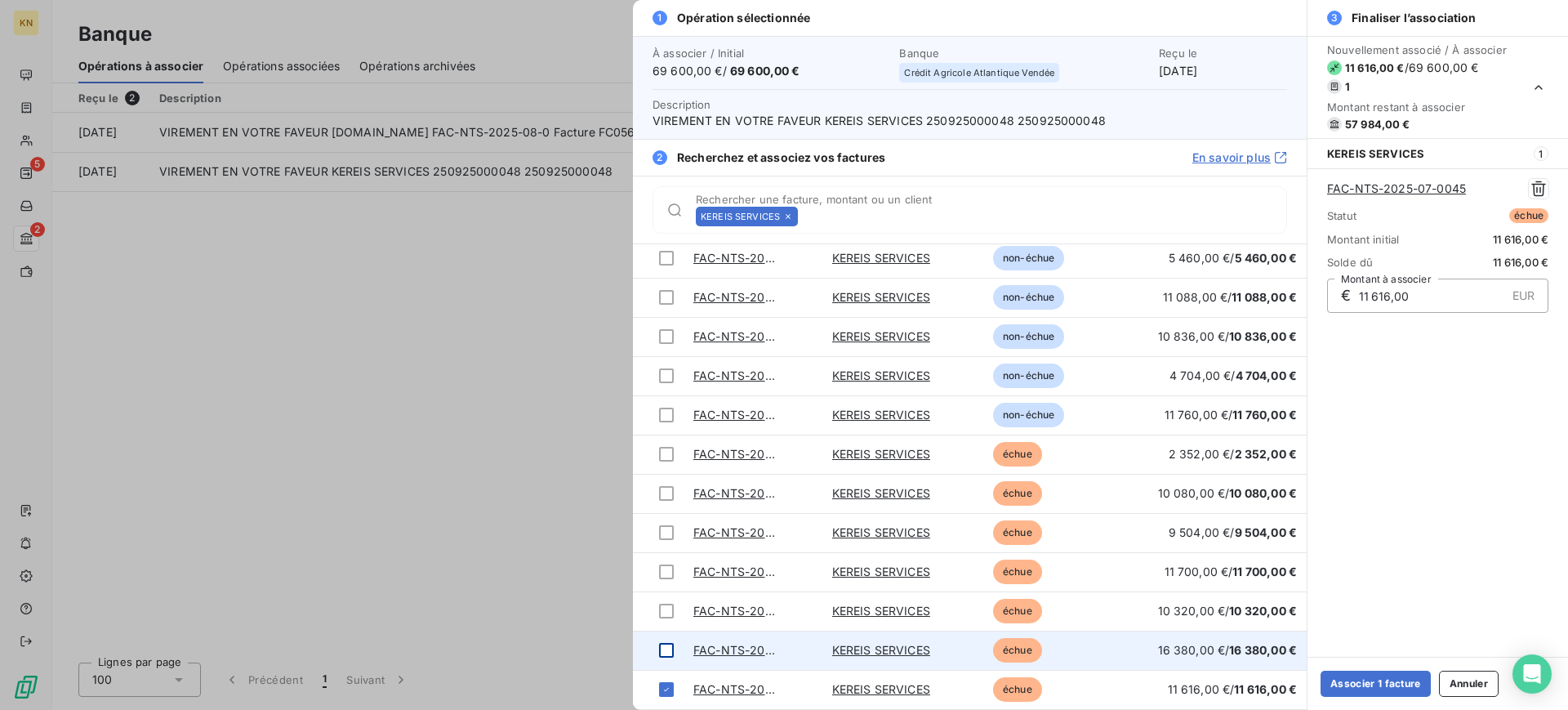
click at [665, 656] on div at bounding box center [666, 650] width 15 height 15
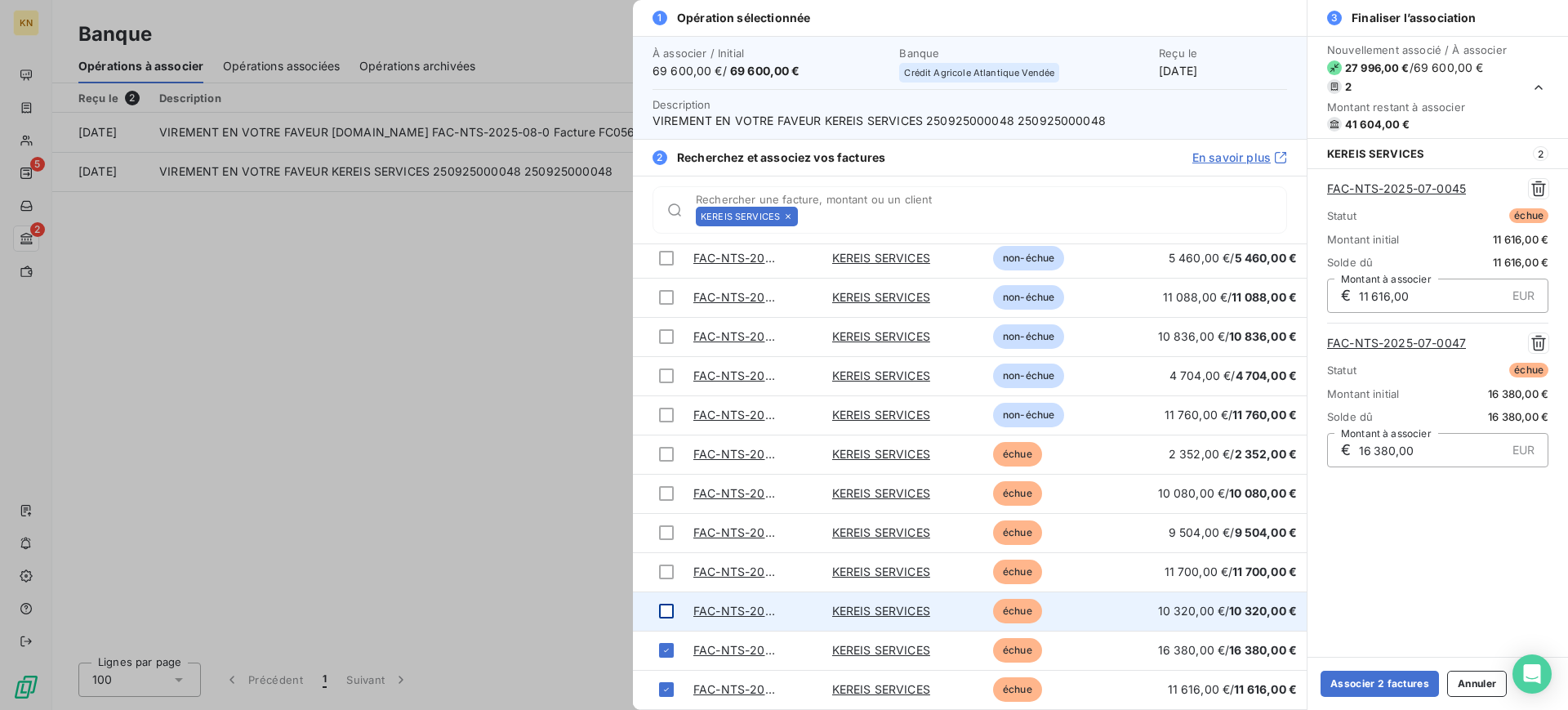
click at [666, 612] on div at bounding box center [666, 611] width 15 height 15
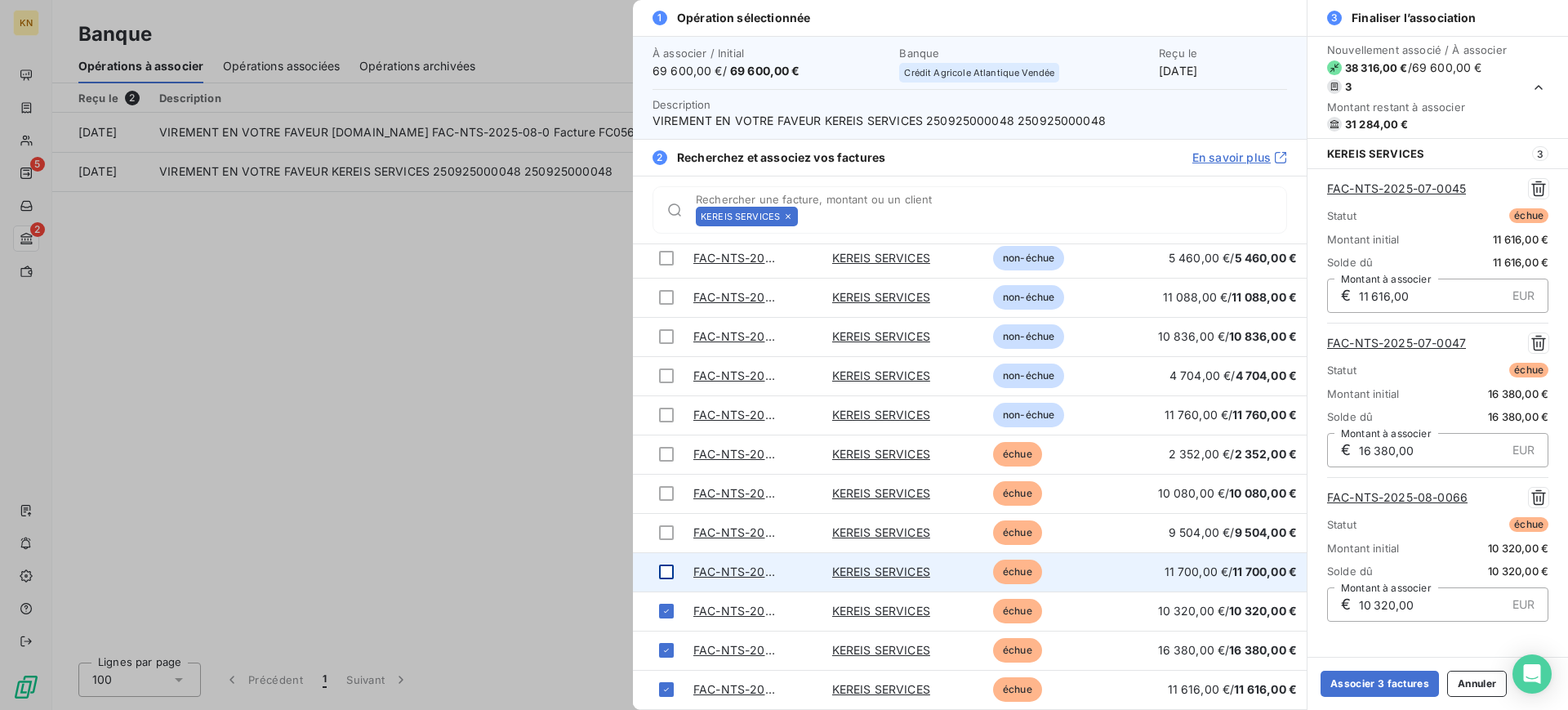
click at [671, 572] on div at bounding box center [666, 571] width 15 height 15
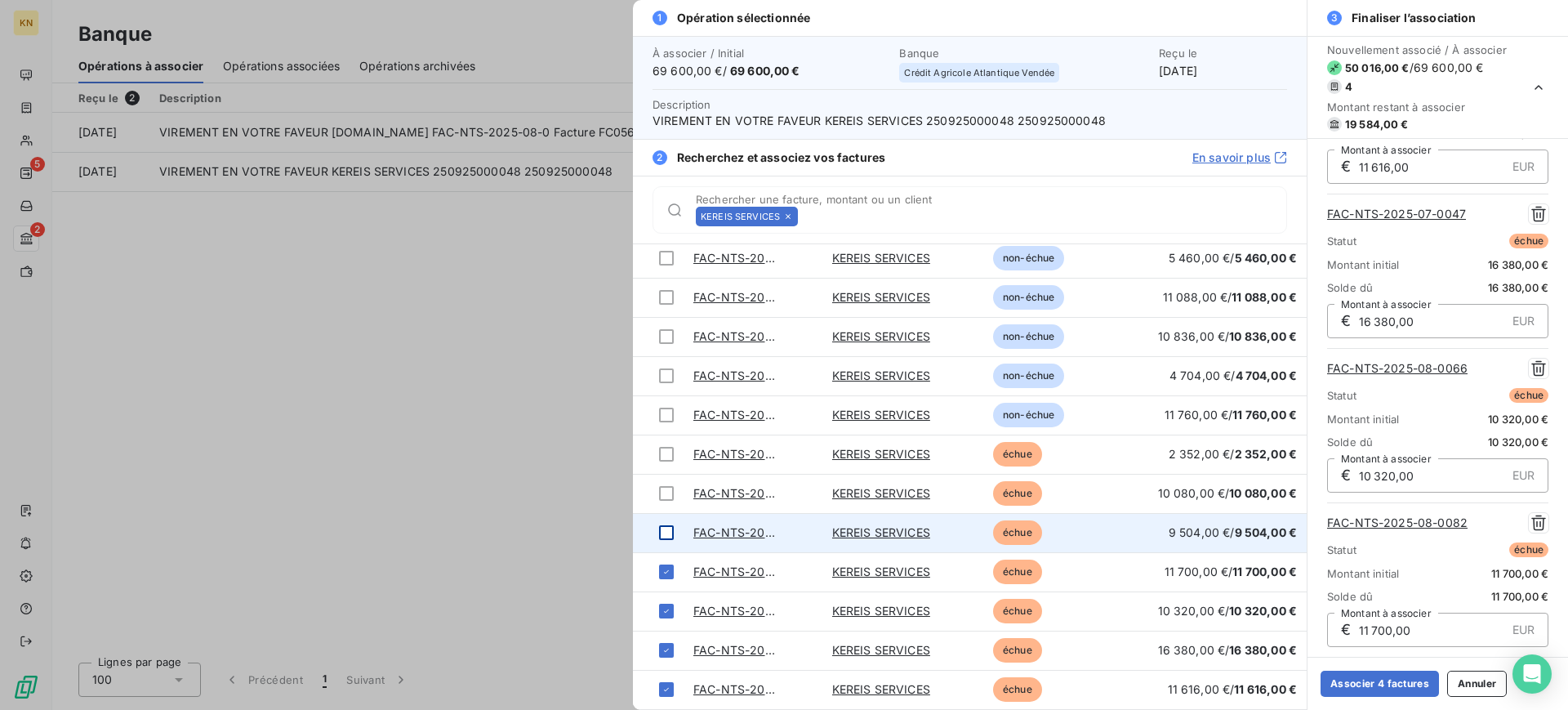
click at [656, 523] on td at bounding box center [658, 533] width 51 height 39
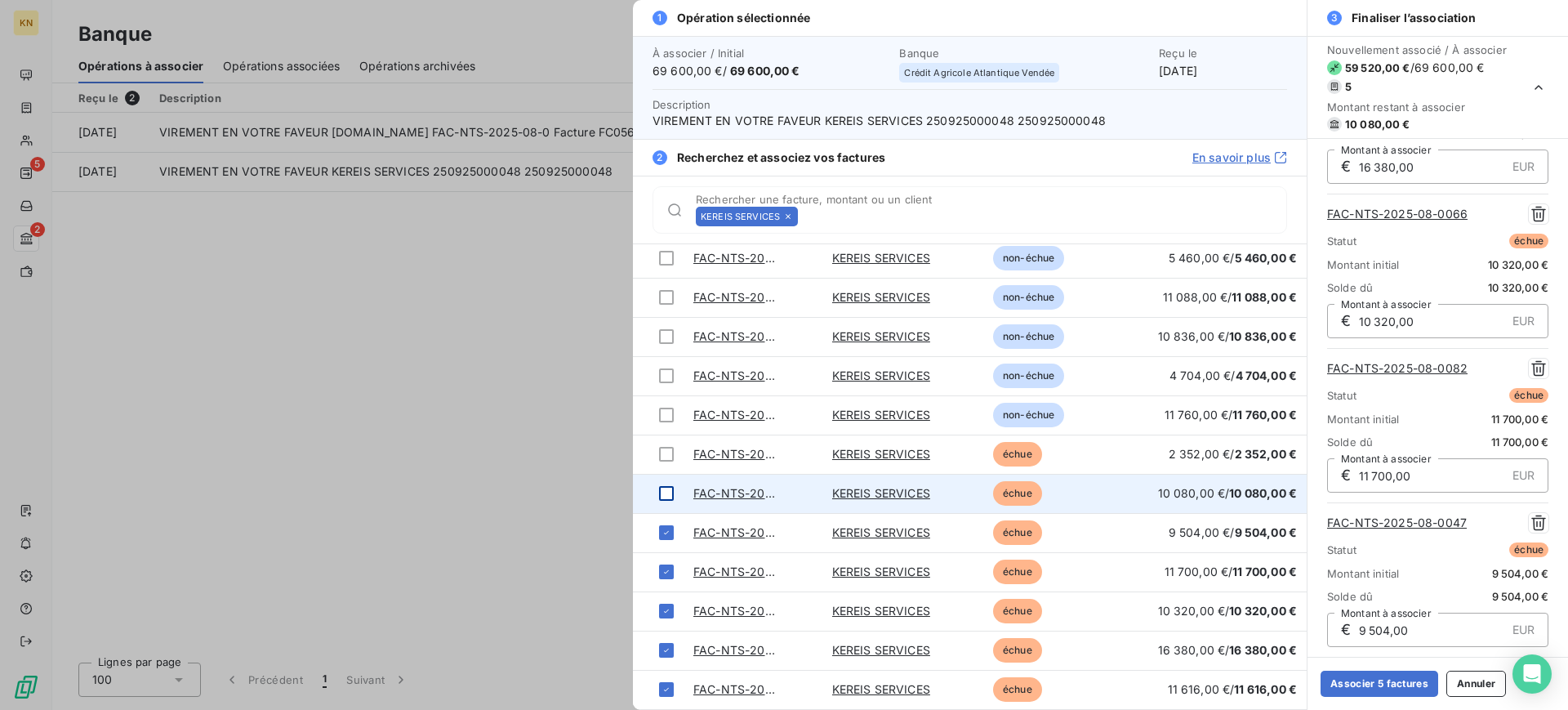
click at [662, 494] on div at bounding box center [666, 492] width 15 height 15
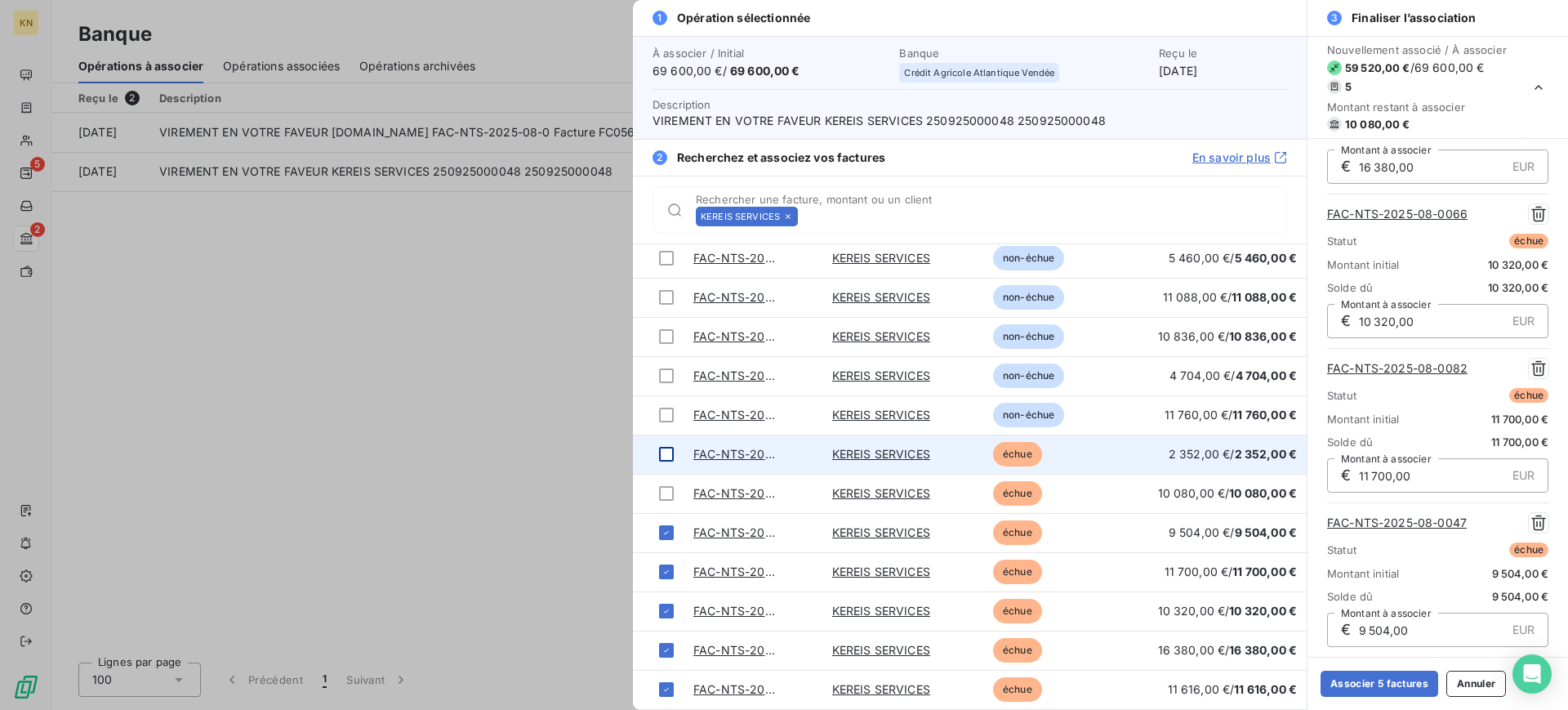
scroll to position [438, 0]
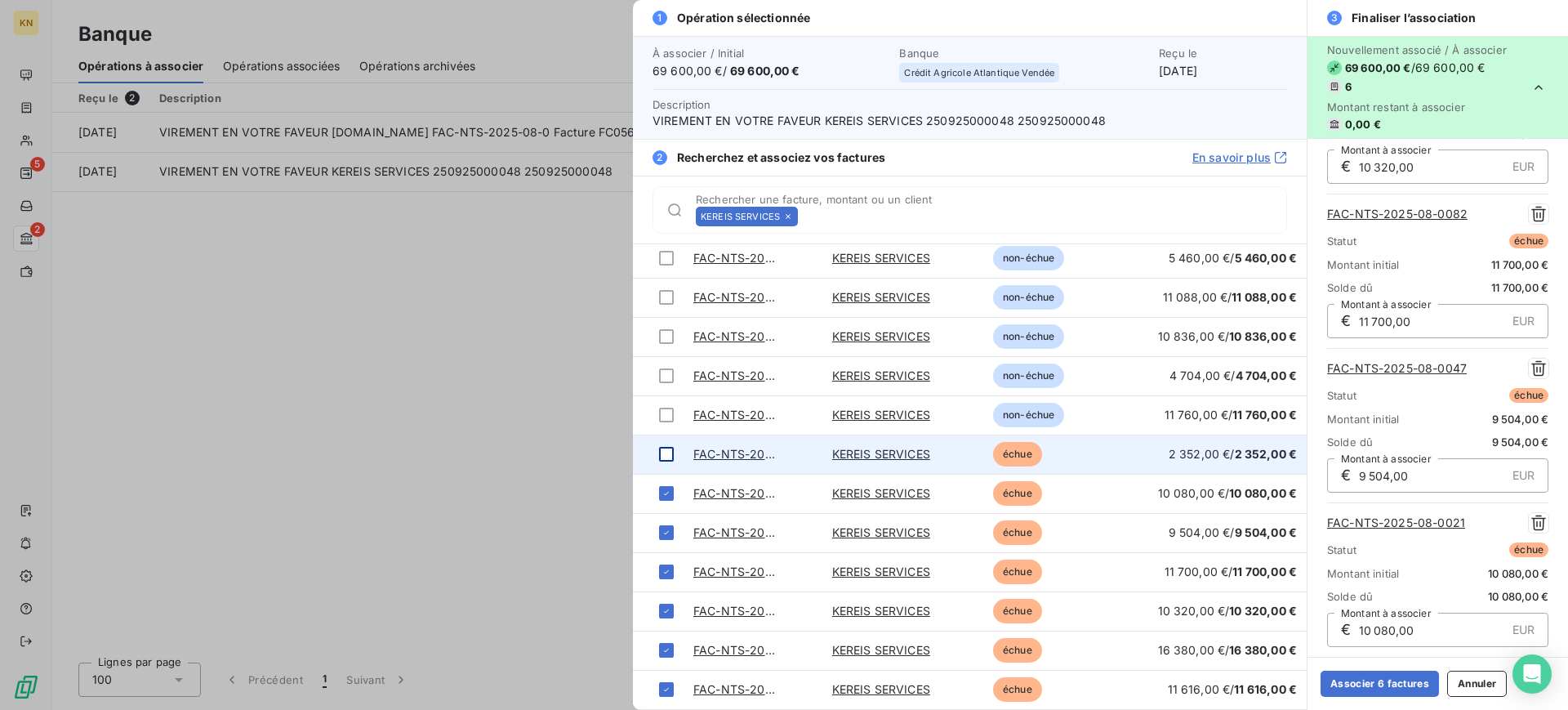
click at [667, 455] on div at bounding box center [666, 454] width 15 height 15
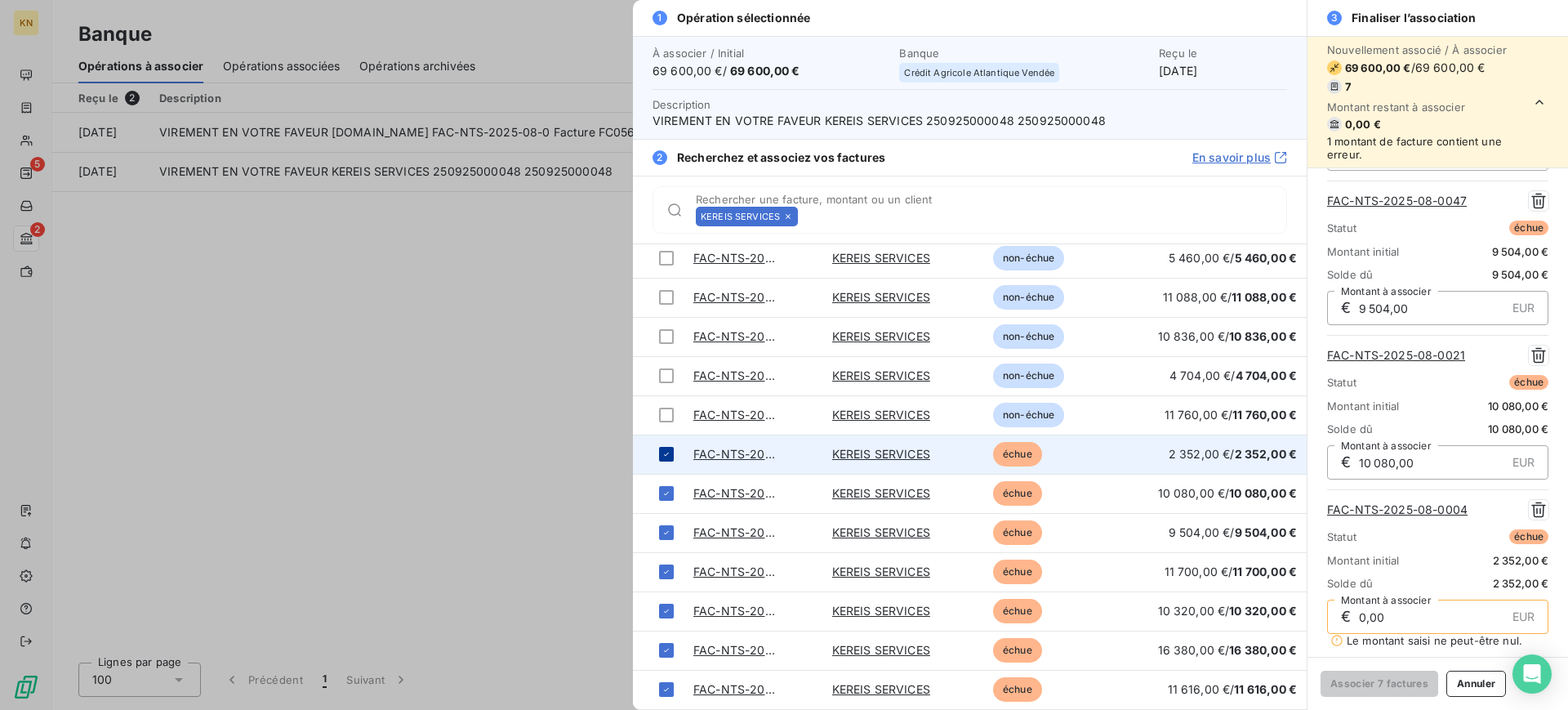
click at [669, 450] on icon at bounding box center [666, 454] width 9 height 9
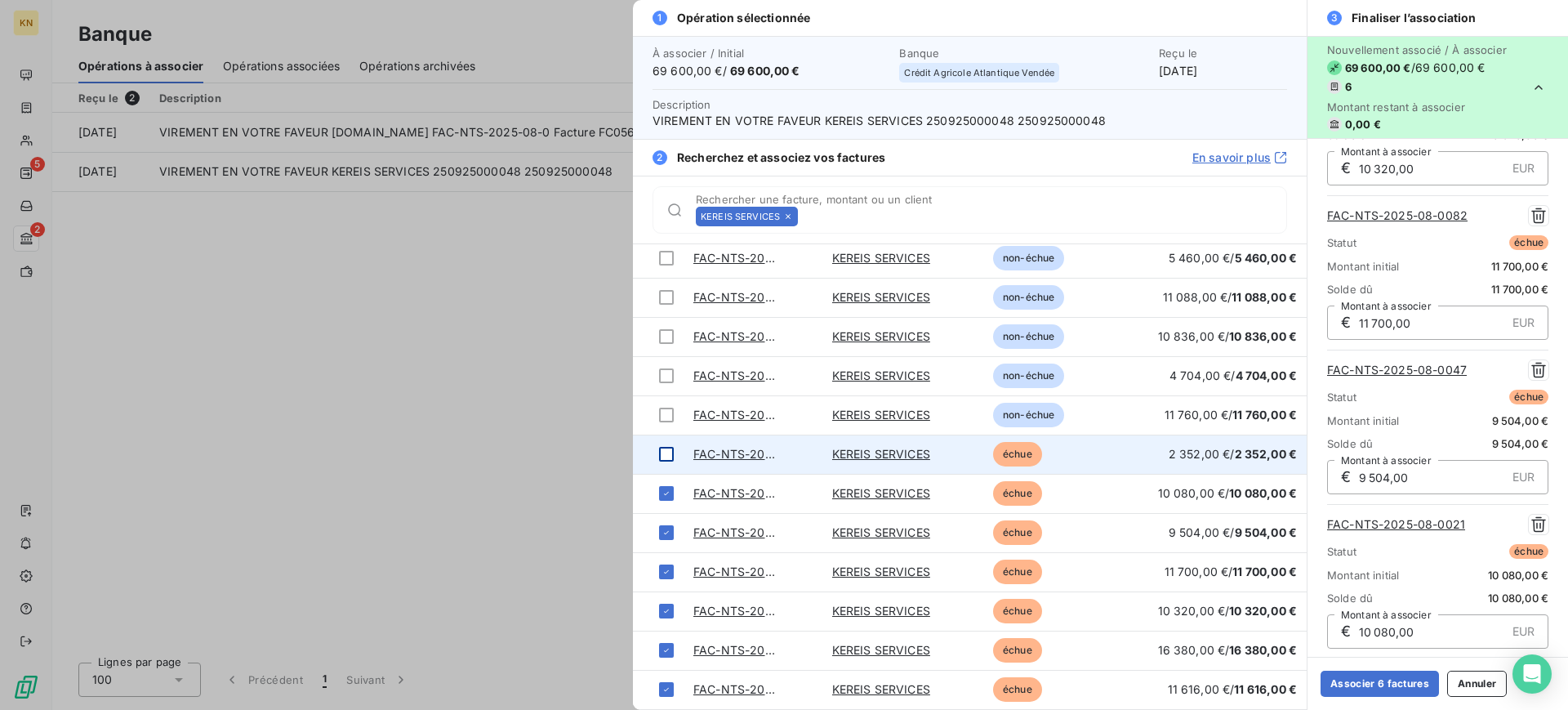
scroll to position [438, 0]
click at [1371, 690] on button "Associer 6 factures" at bounding box center [1380, 683] width 118 height 27
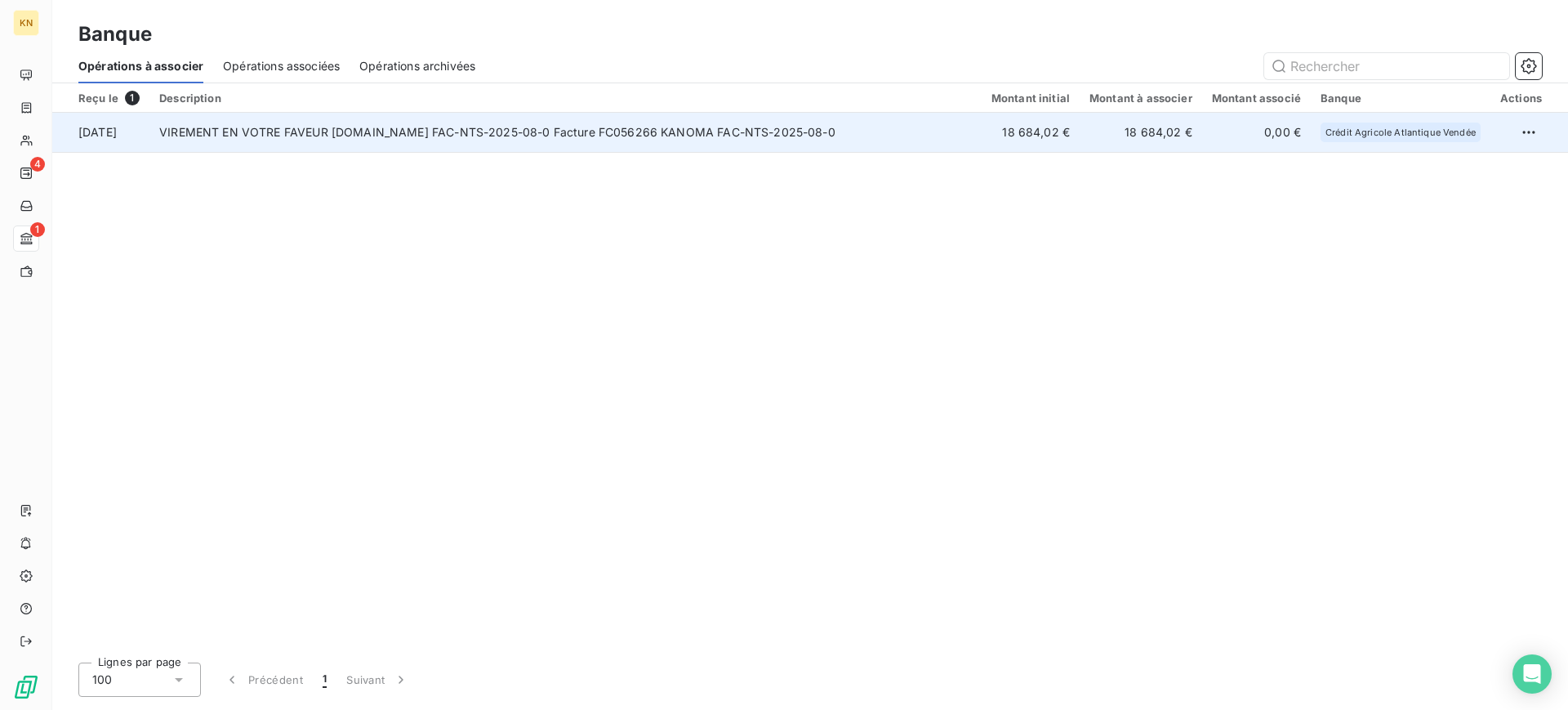
click at [718, 116] on td "VIREMENT EN VOTRE FAVEUR [DOMAIN_NAME] FAC-NTS-2025-08-0 Facture FC056266 KANOM…" at bounding box center [566, 133] width 832 height 39
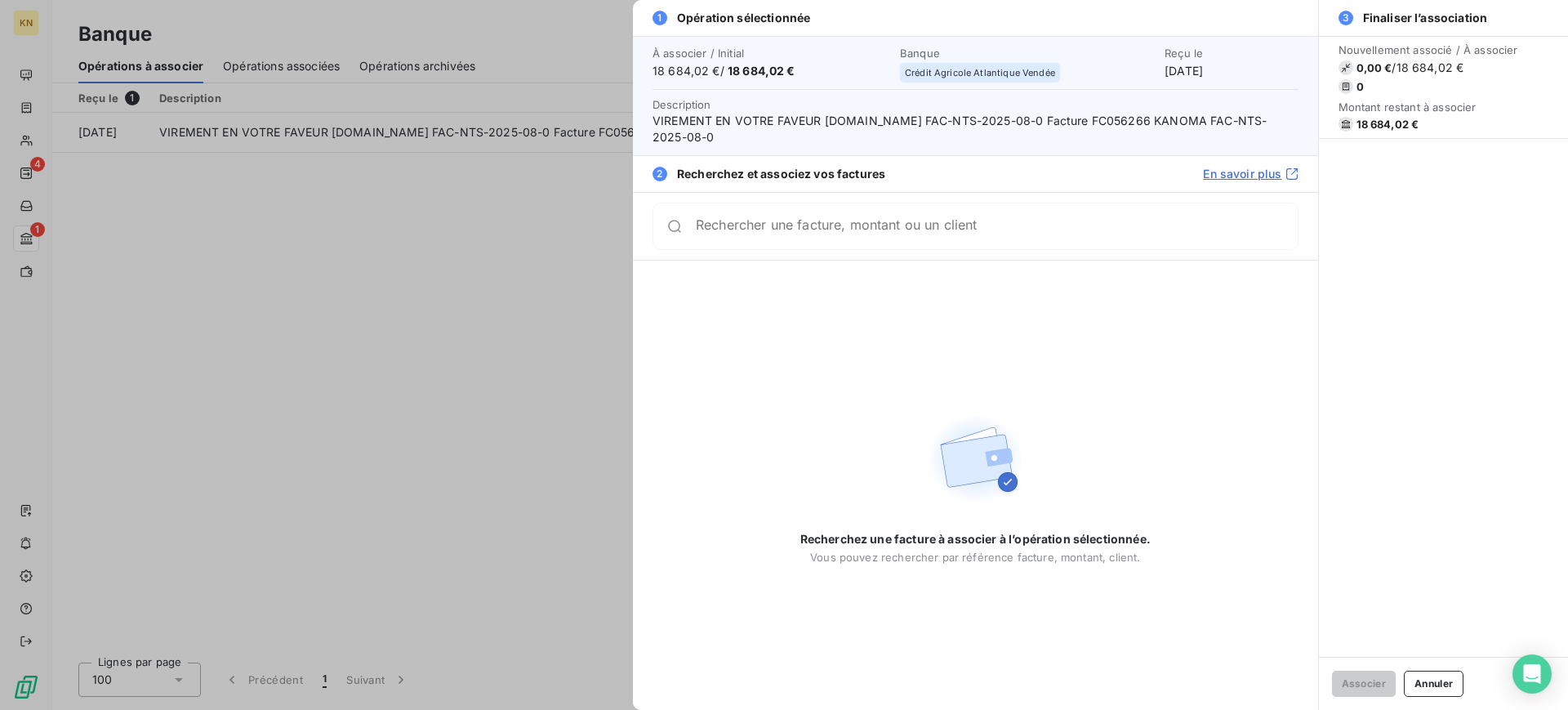
click at [504, 239] on div at bounding box center [784, 355] width 1568 height 710
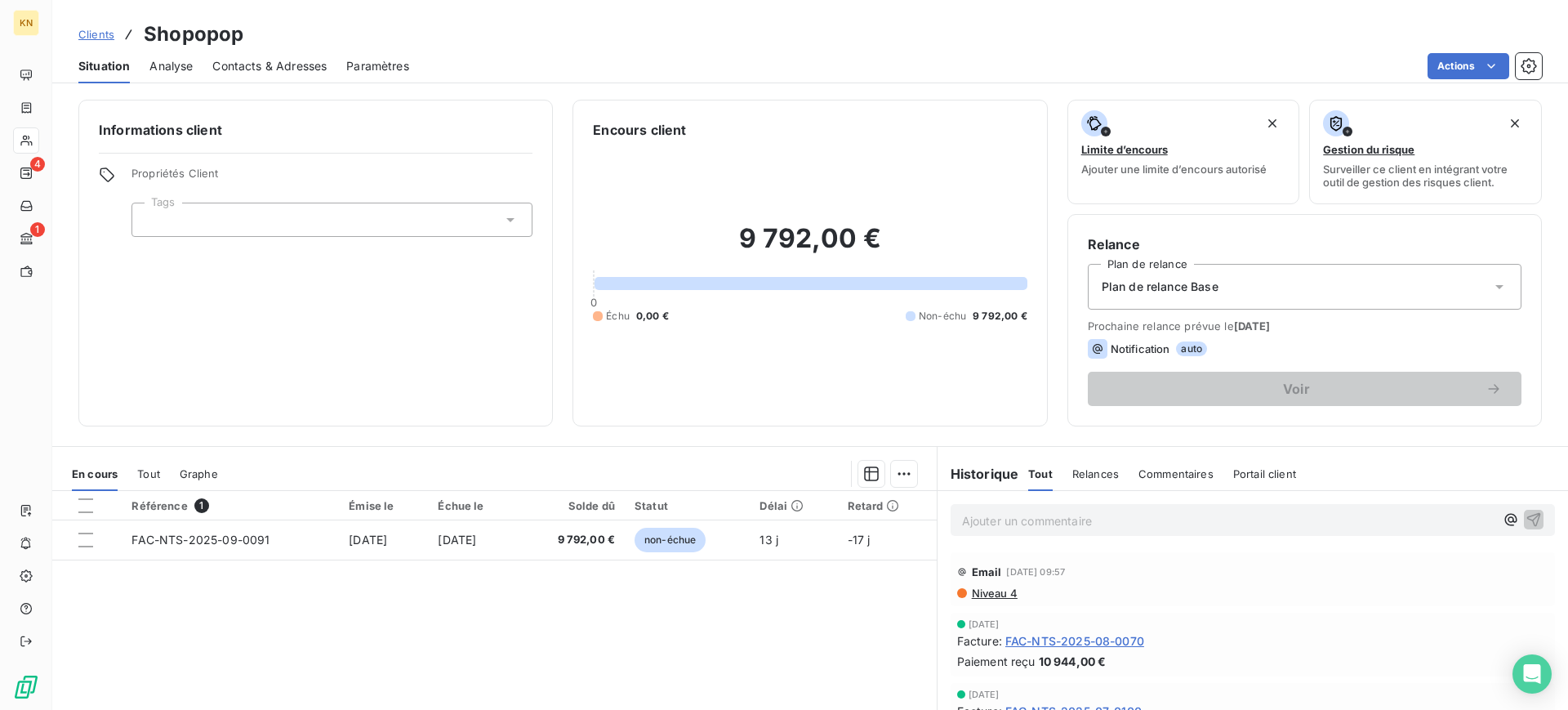
scroll to position [145, 0]
